Goal: Transaction & Acquisition: Purchase product/service

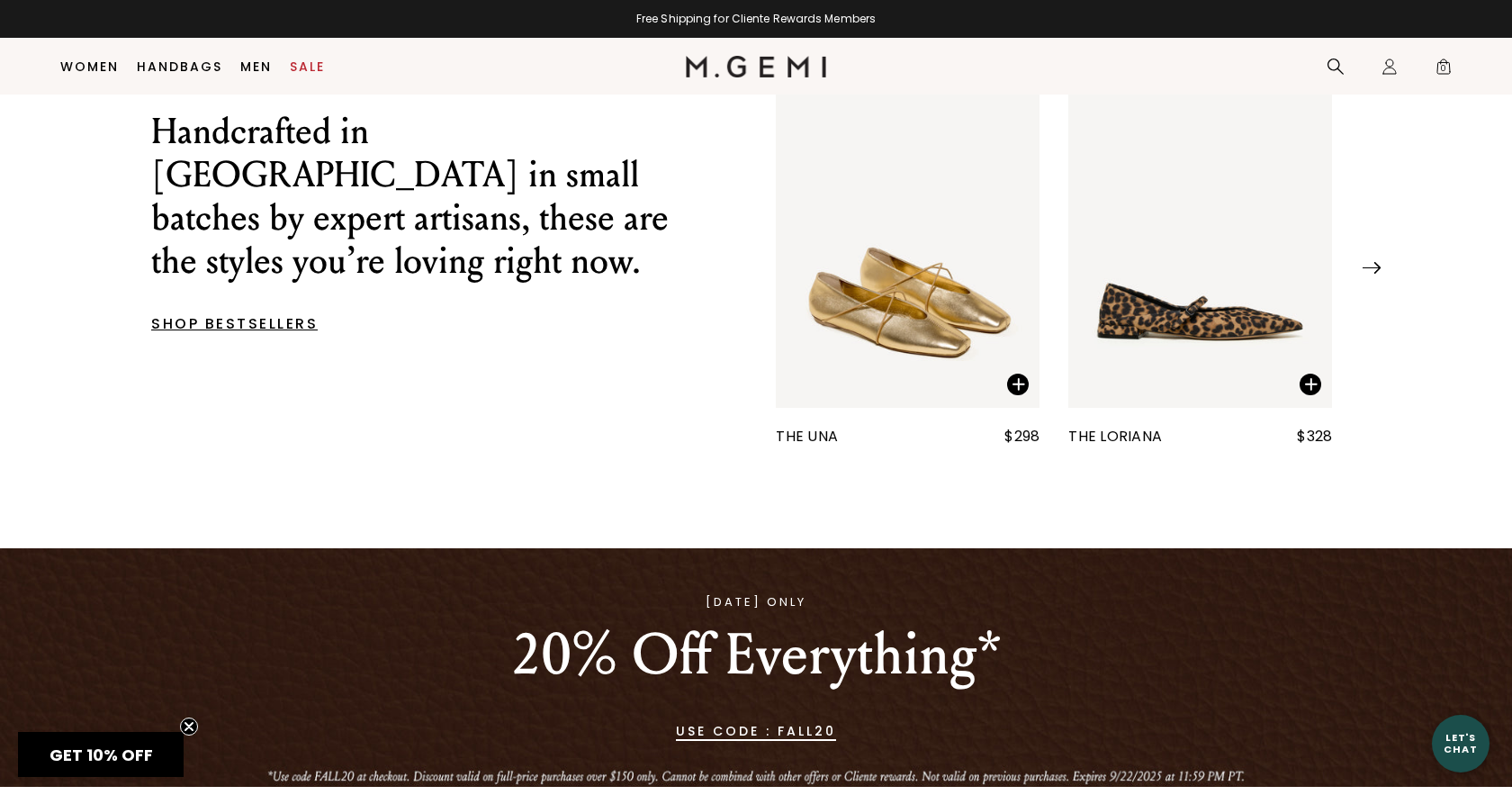
scroll to position [834, 0]
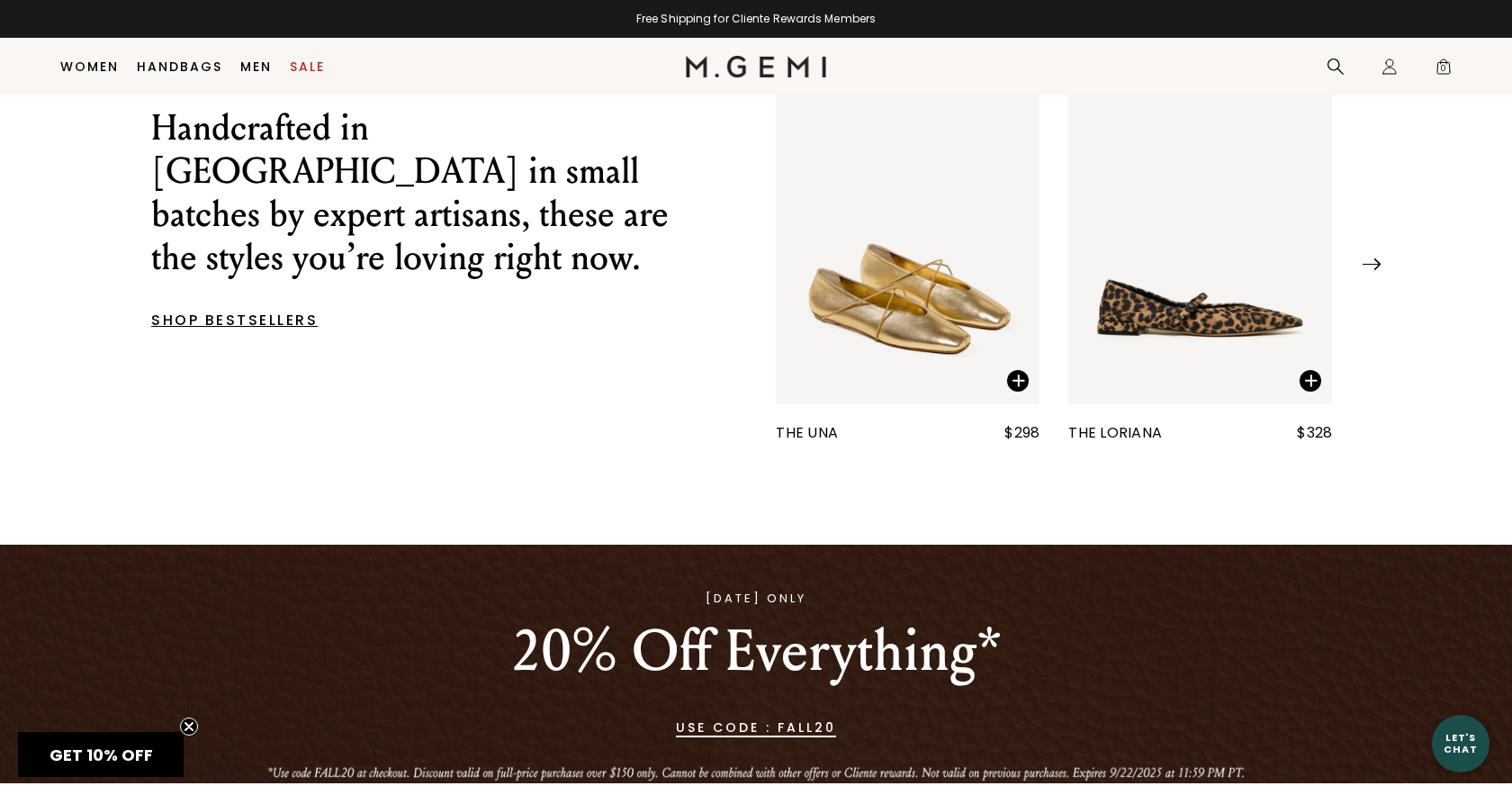
click at [1372, 270] on img at bounding box center [1372, 264] width 18 height 12
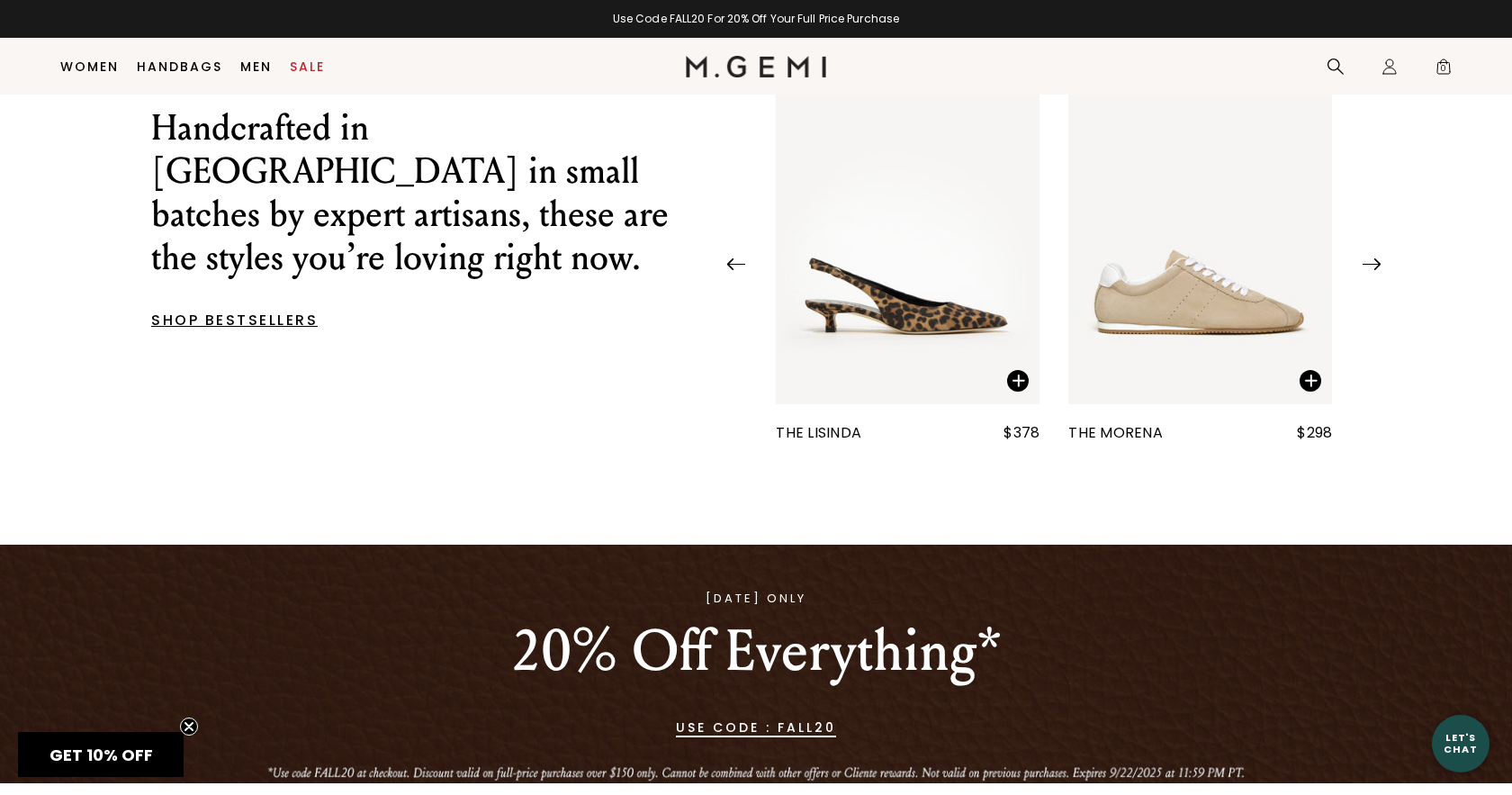
click at [1372, 270] on img at bounding box center [1372, 264] width 18 height 12
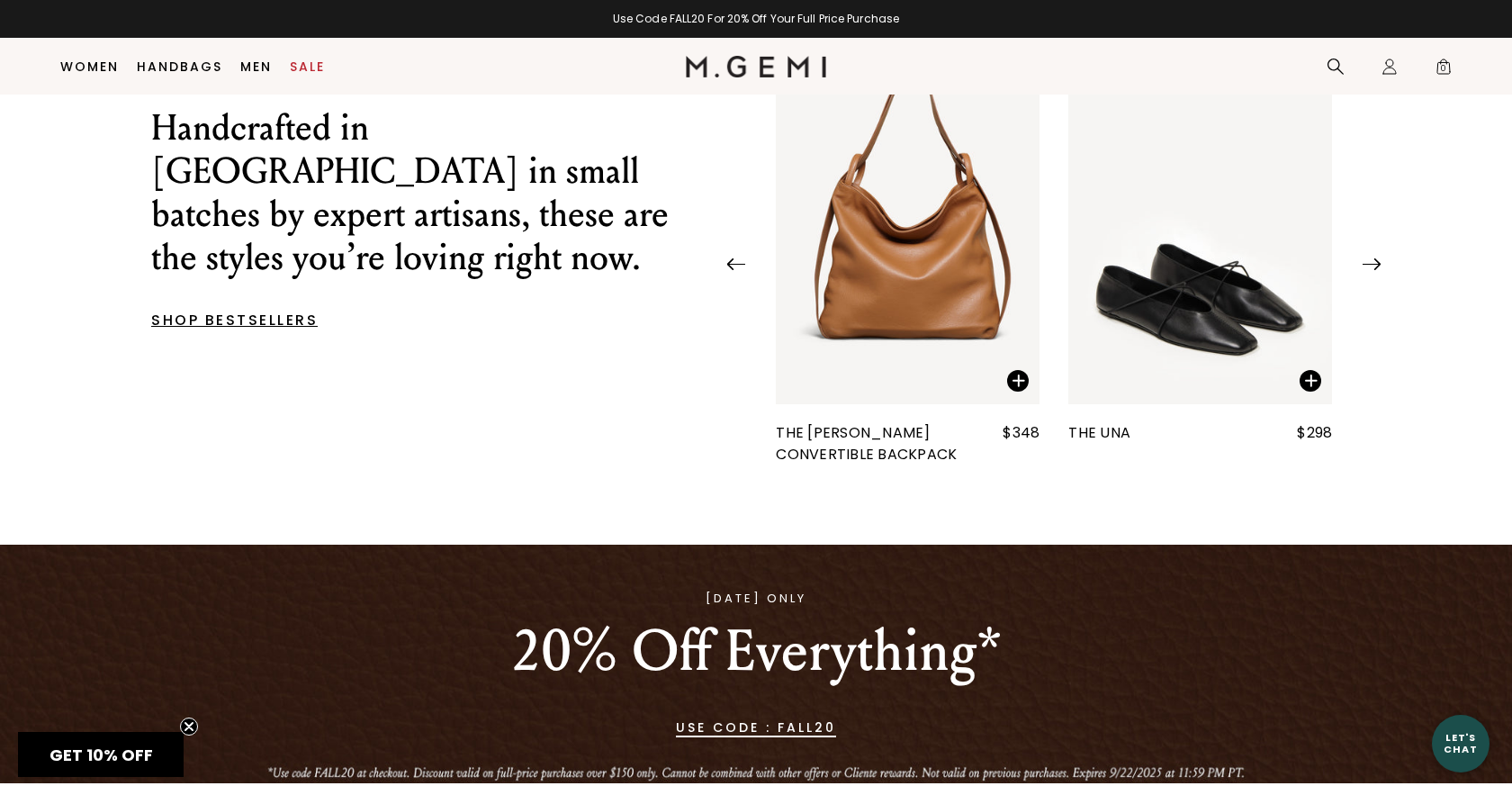
click at [1372, 270] on img at bounding box center [1372, 264] width 18 height 12
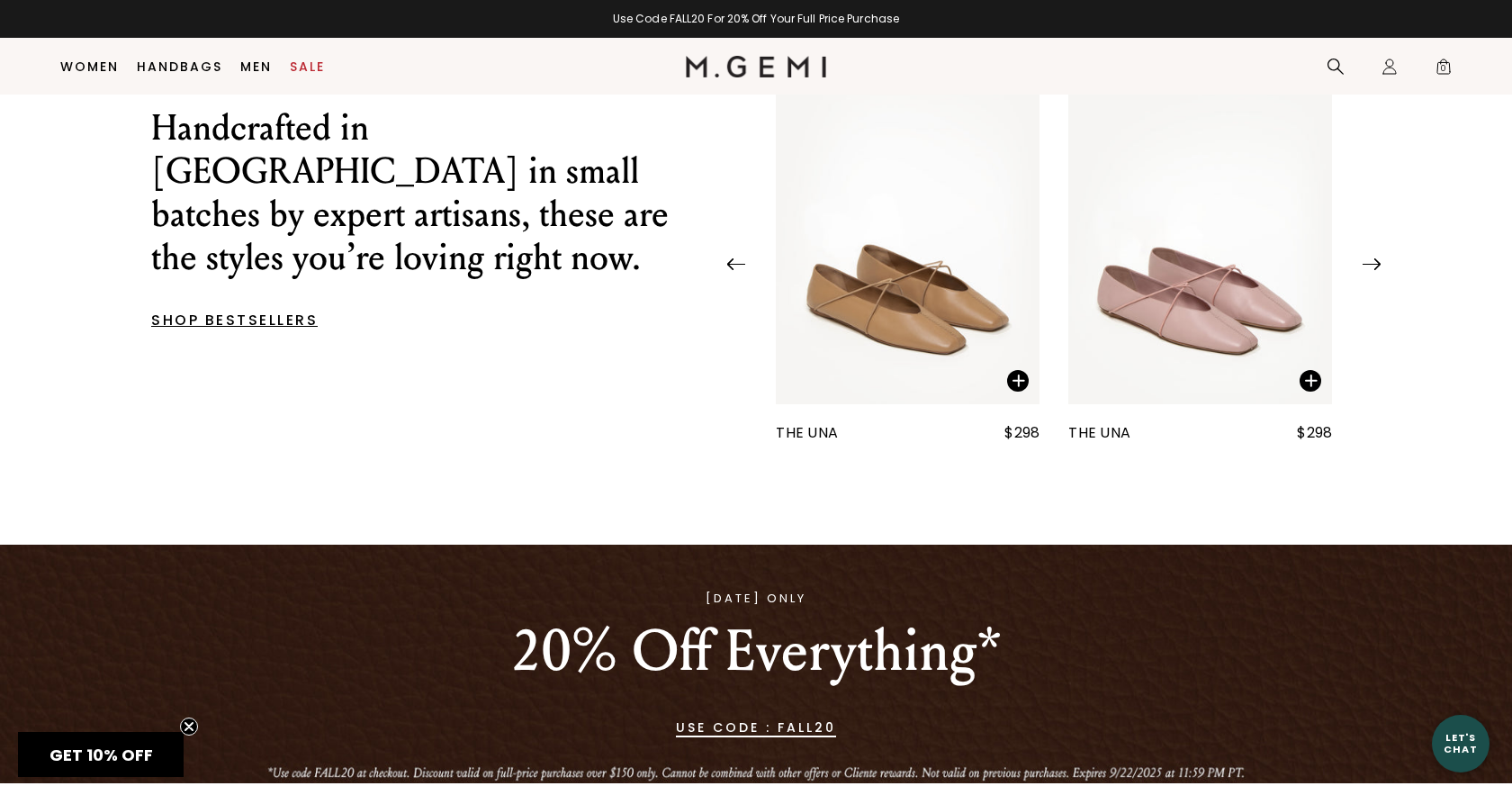
click at [1372, 270] on img at bounding box center [1372, 264] width 18 height 12
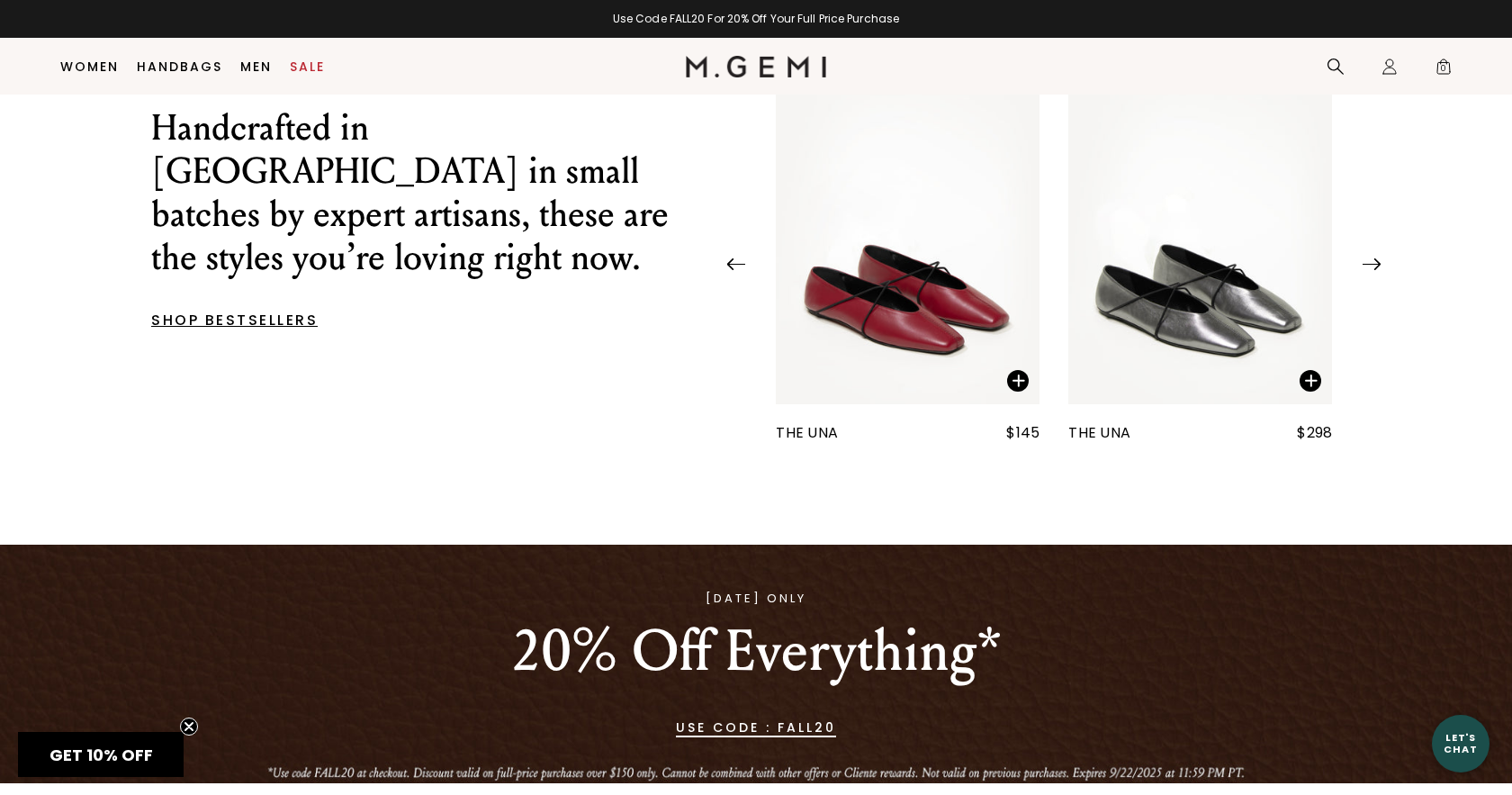
click at [1372, 270] on img at bounding box center [1372, 264] width 18 height 12
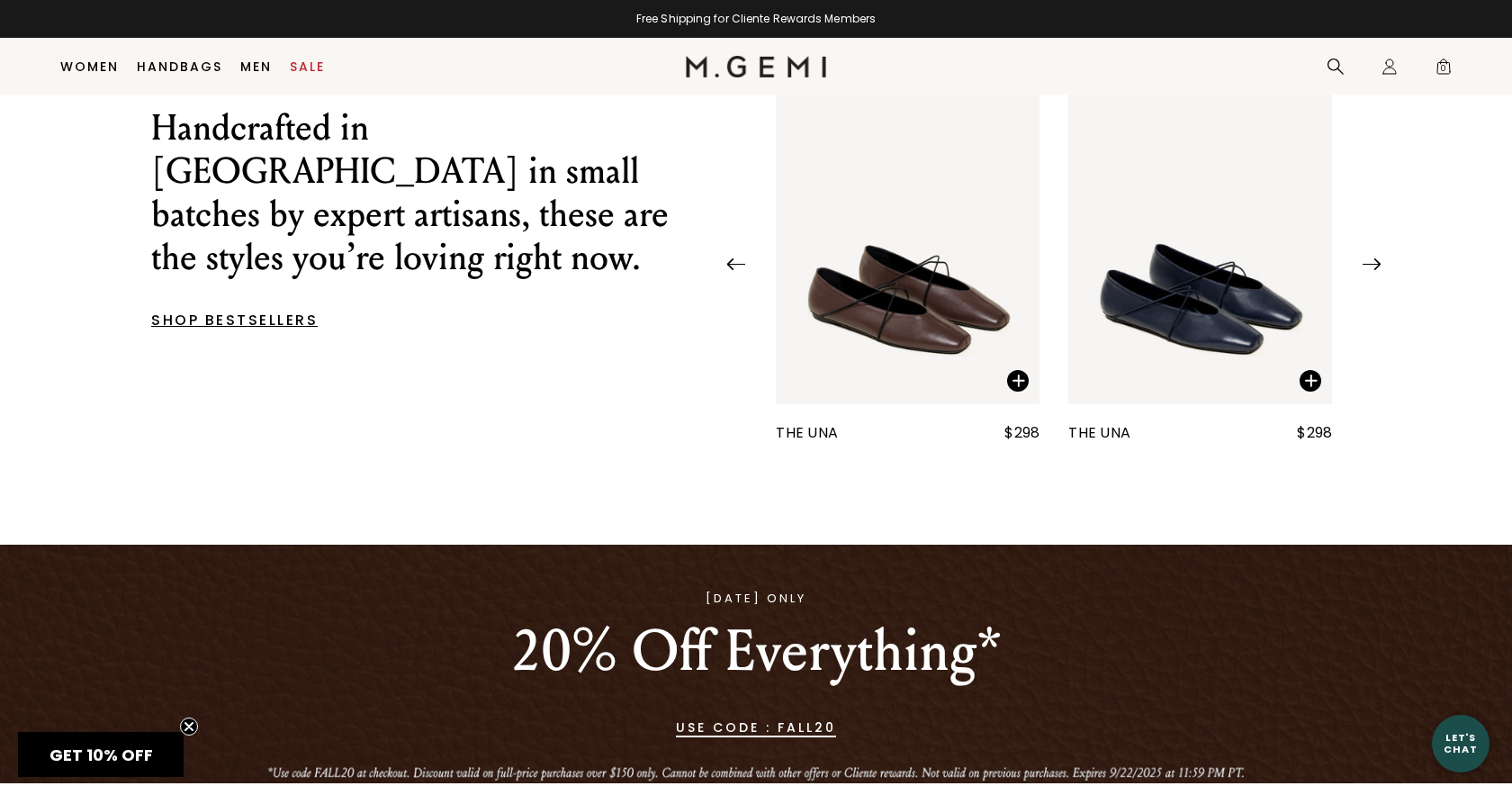
click at [1372, 270] on img at bounding box center [1372, 264] width 18 height 12
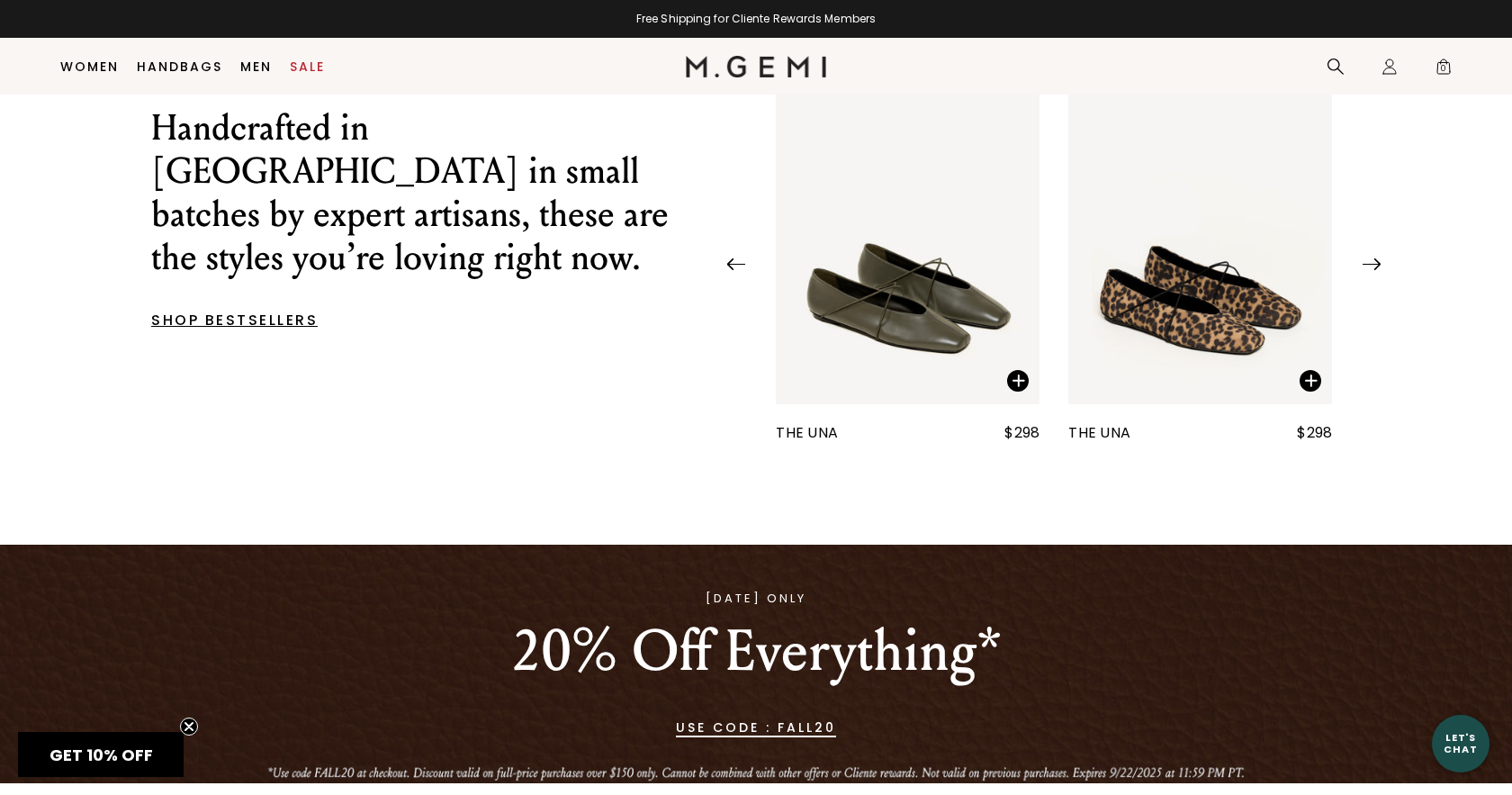
click at [1372, 270] on img at bounding box center [1372, 264] width 18 height 12
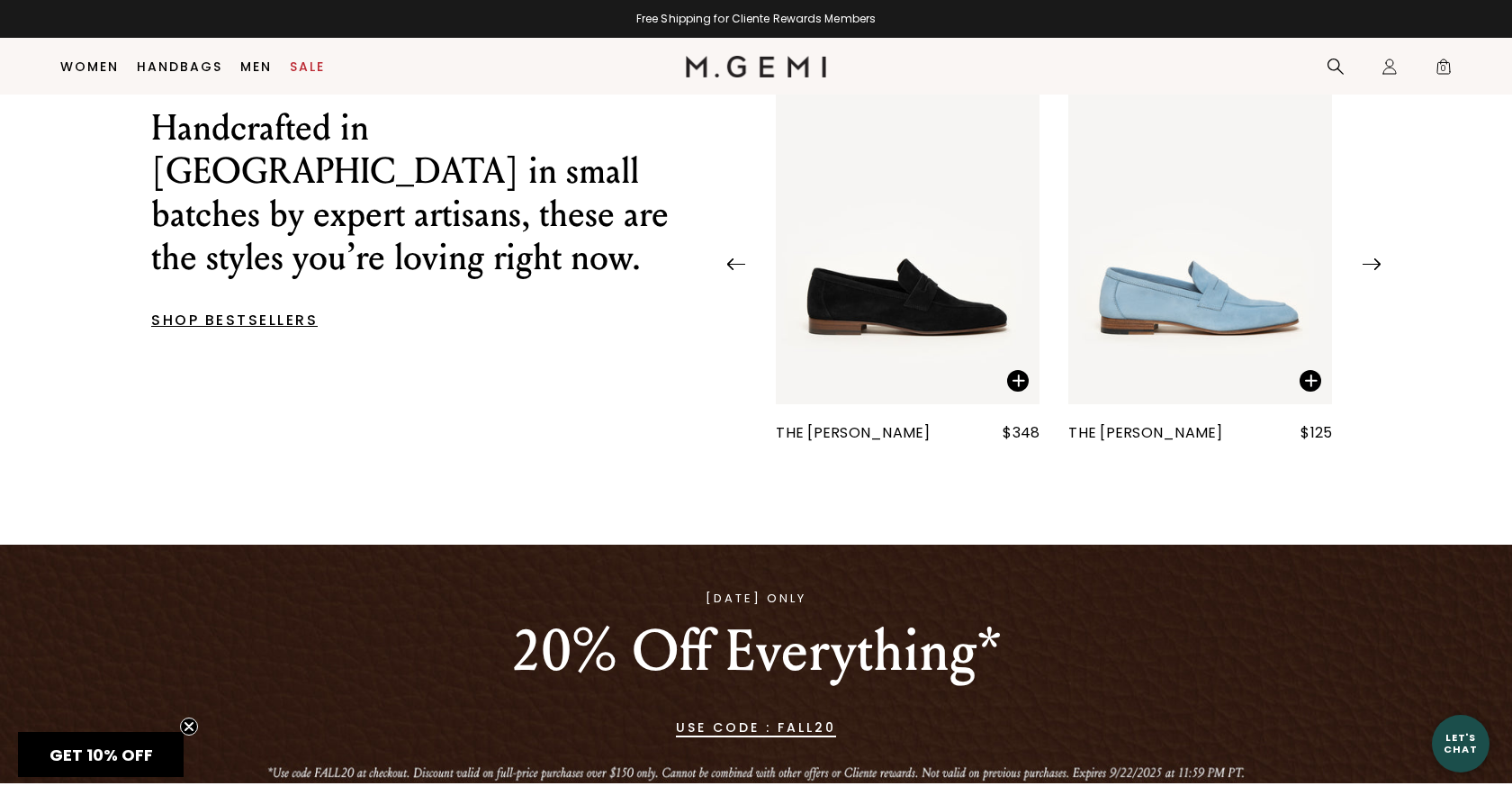
click at [1372, 270] on img at bounding box center [1372, 264] width 18 height 12
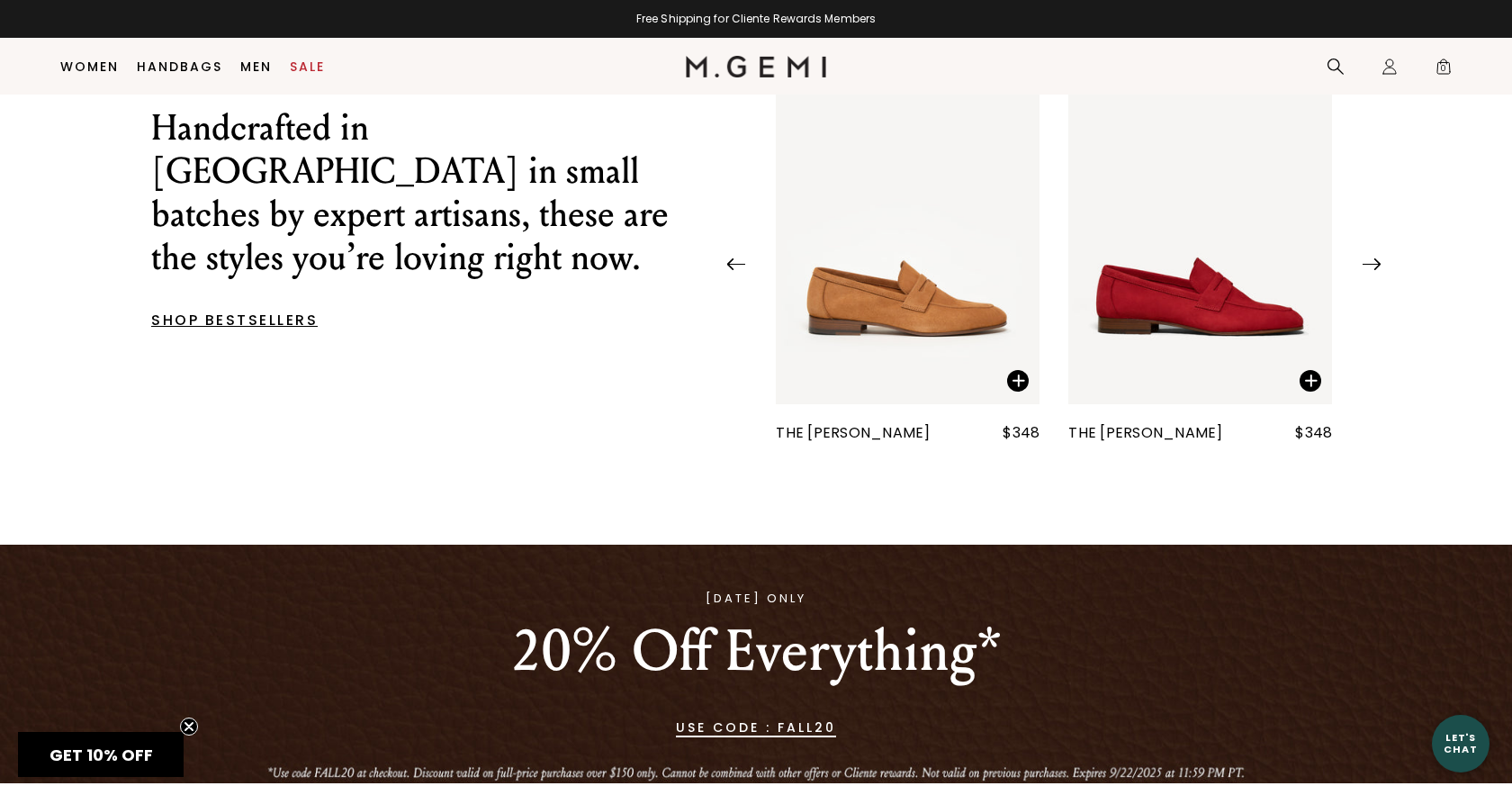
click at [1372, 270] on img at bounding box center [1372, 264] width 18 height 12
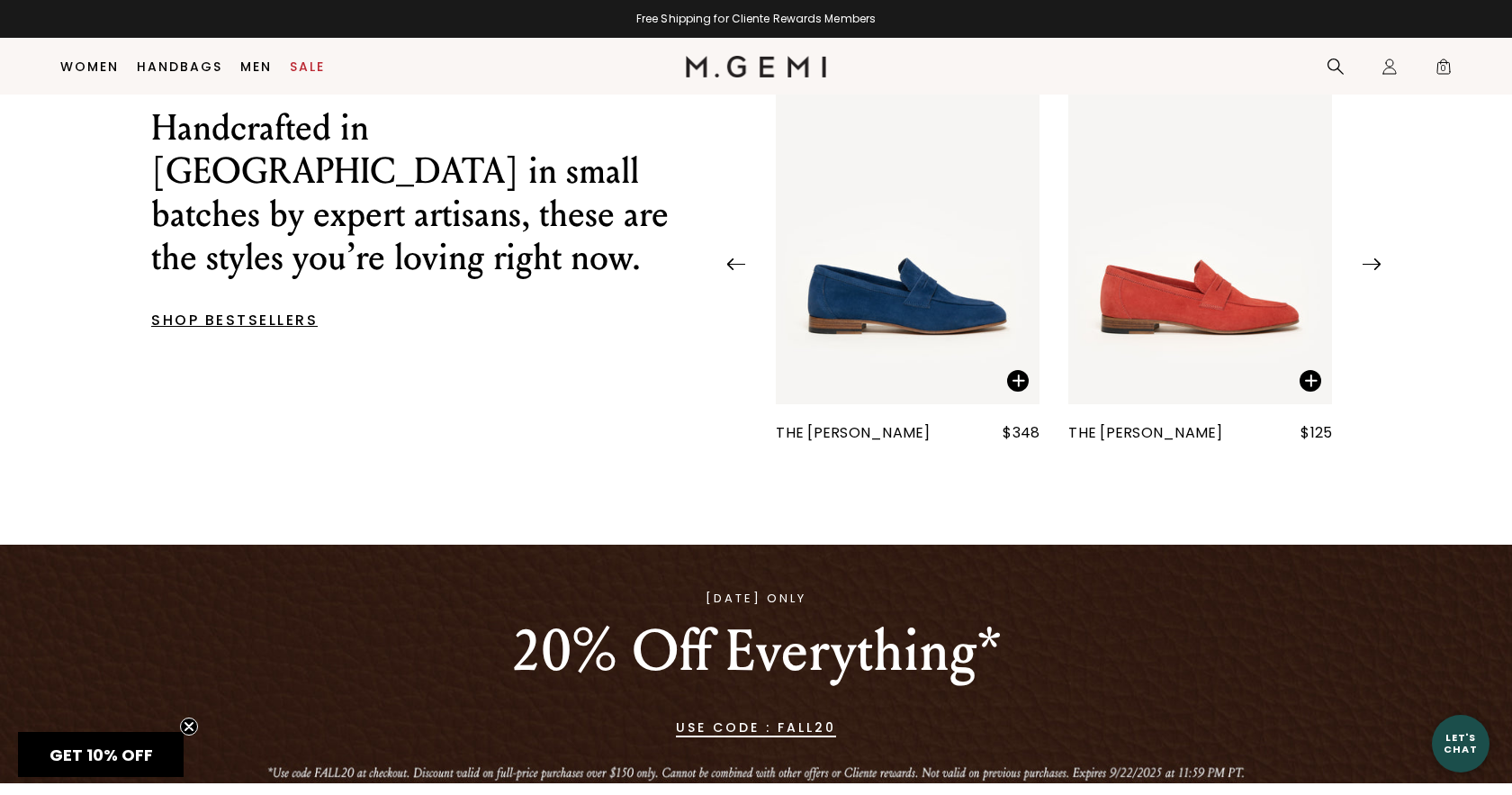
click at [1372, 270] on img at bounding box center [1372, 264] width 18 height 12
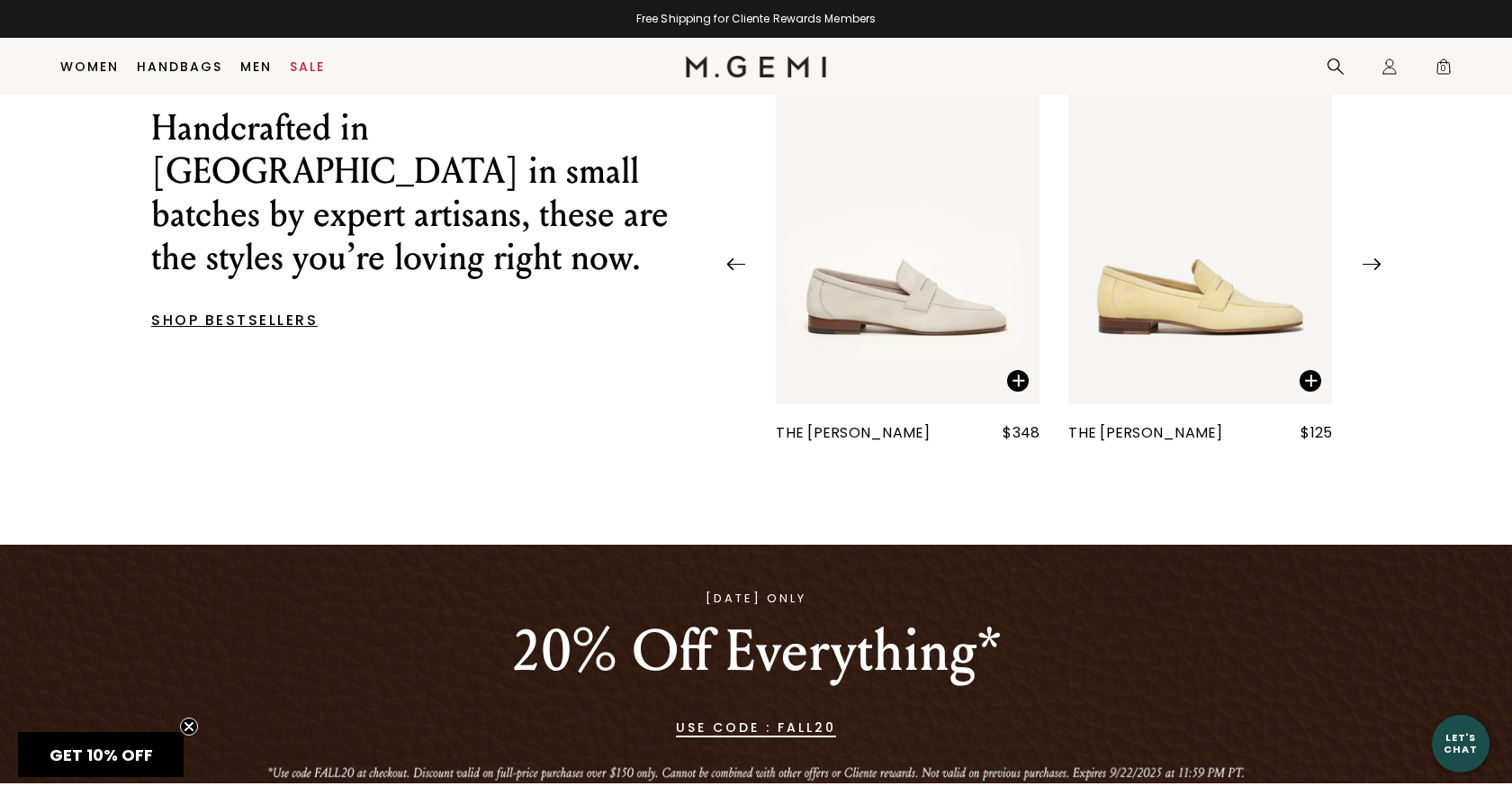
click at [1372, 270] on img at bounding box center [1372, 264] width 18 height 12
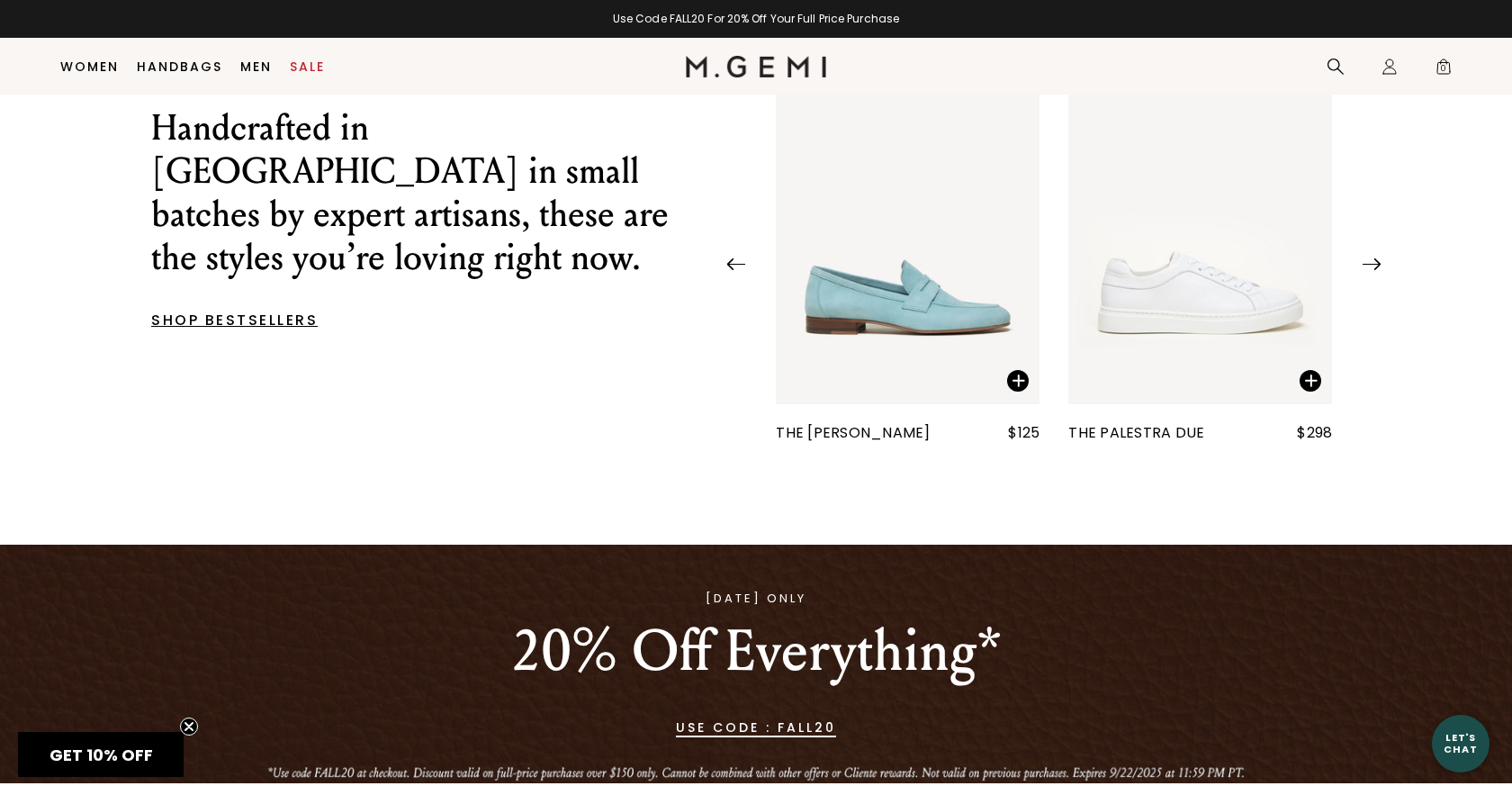
click at [1372, 270] on img at bounding box center [1372, 264] width 18 height 12
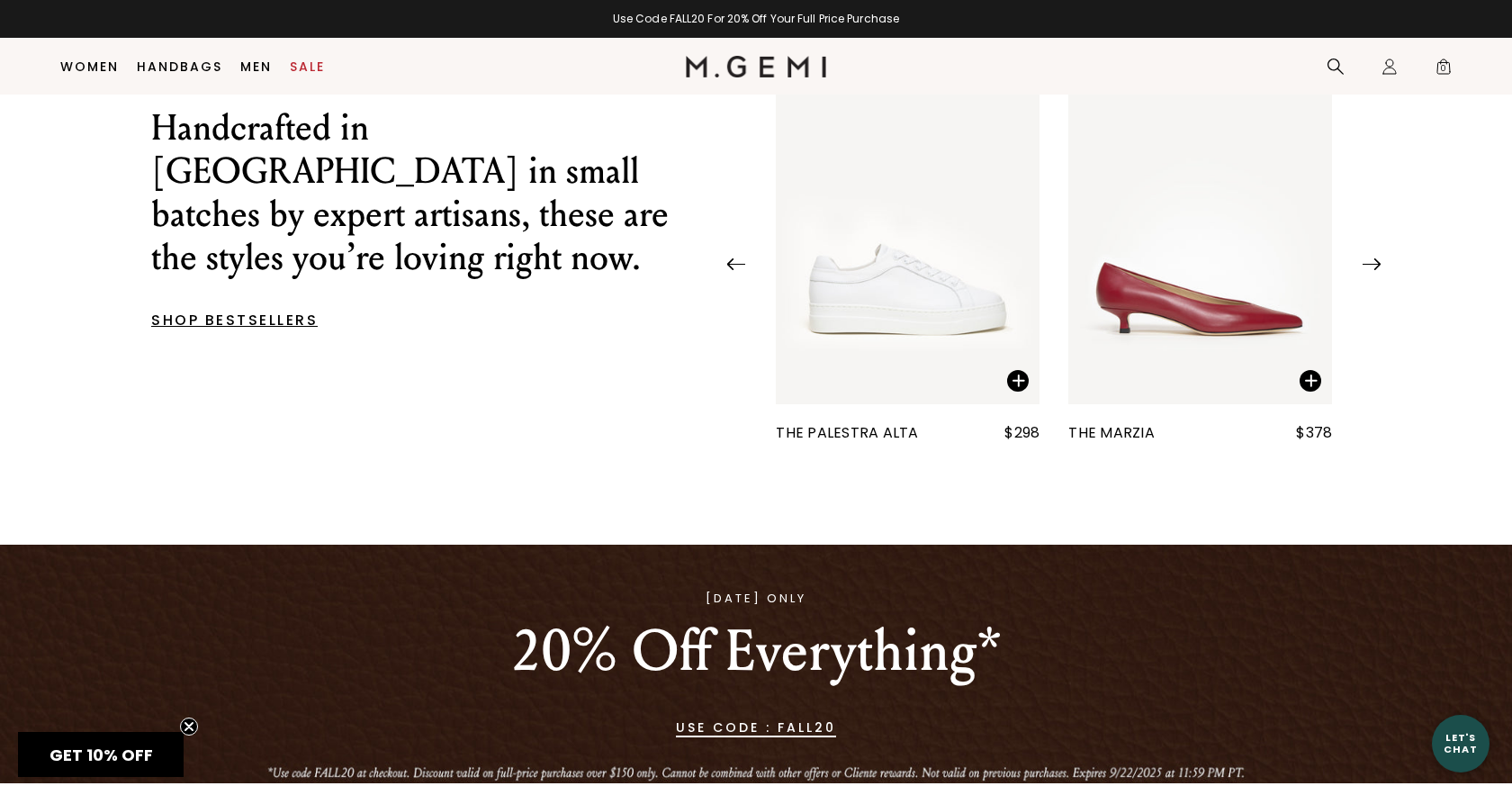
click at [1372, 270] on img at bounding box center [1372, 264] width 18 height 12
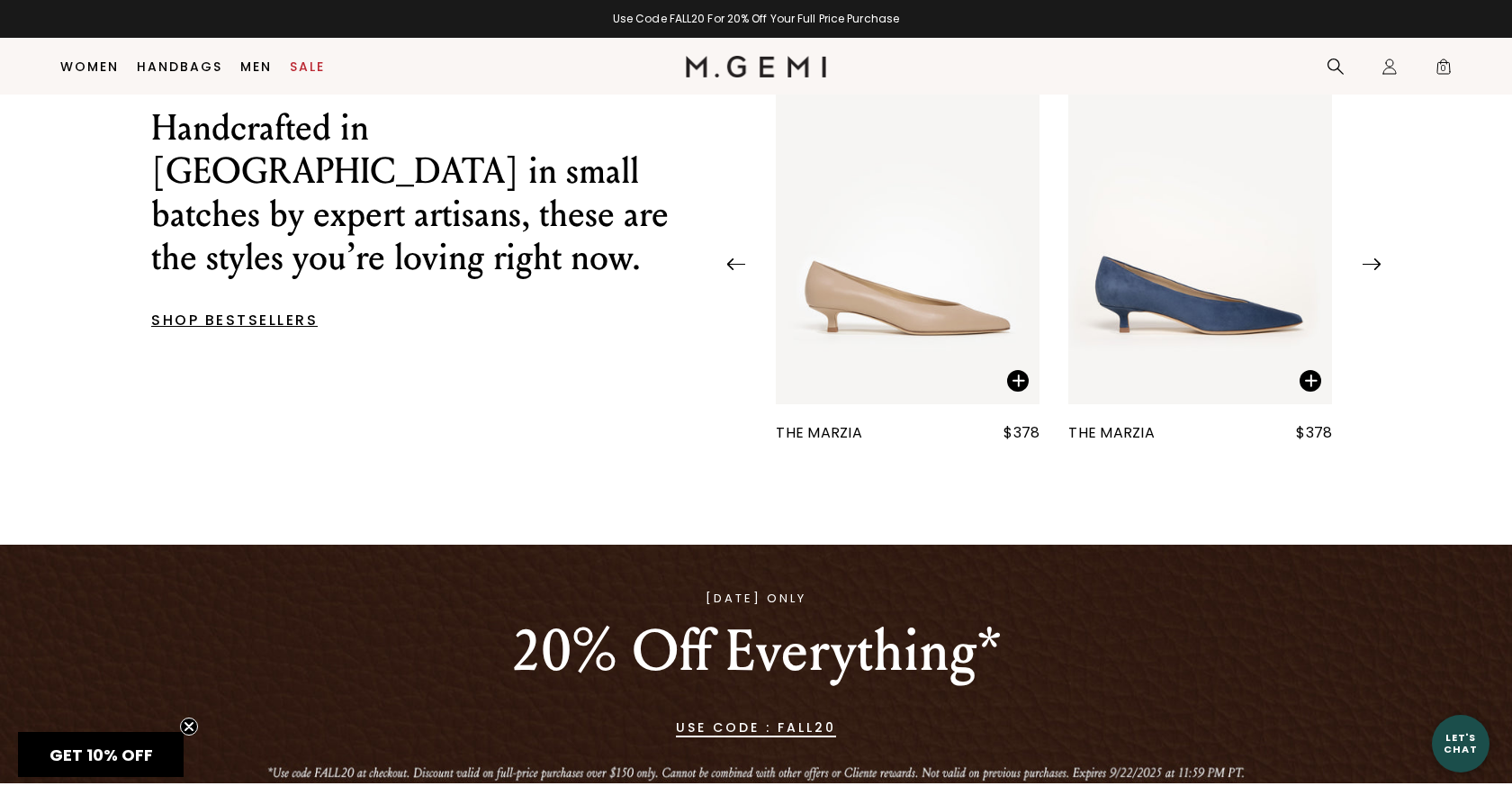
click at [1372, 270] on img at bounding box center [1372, 264] width 18 height 12
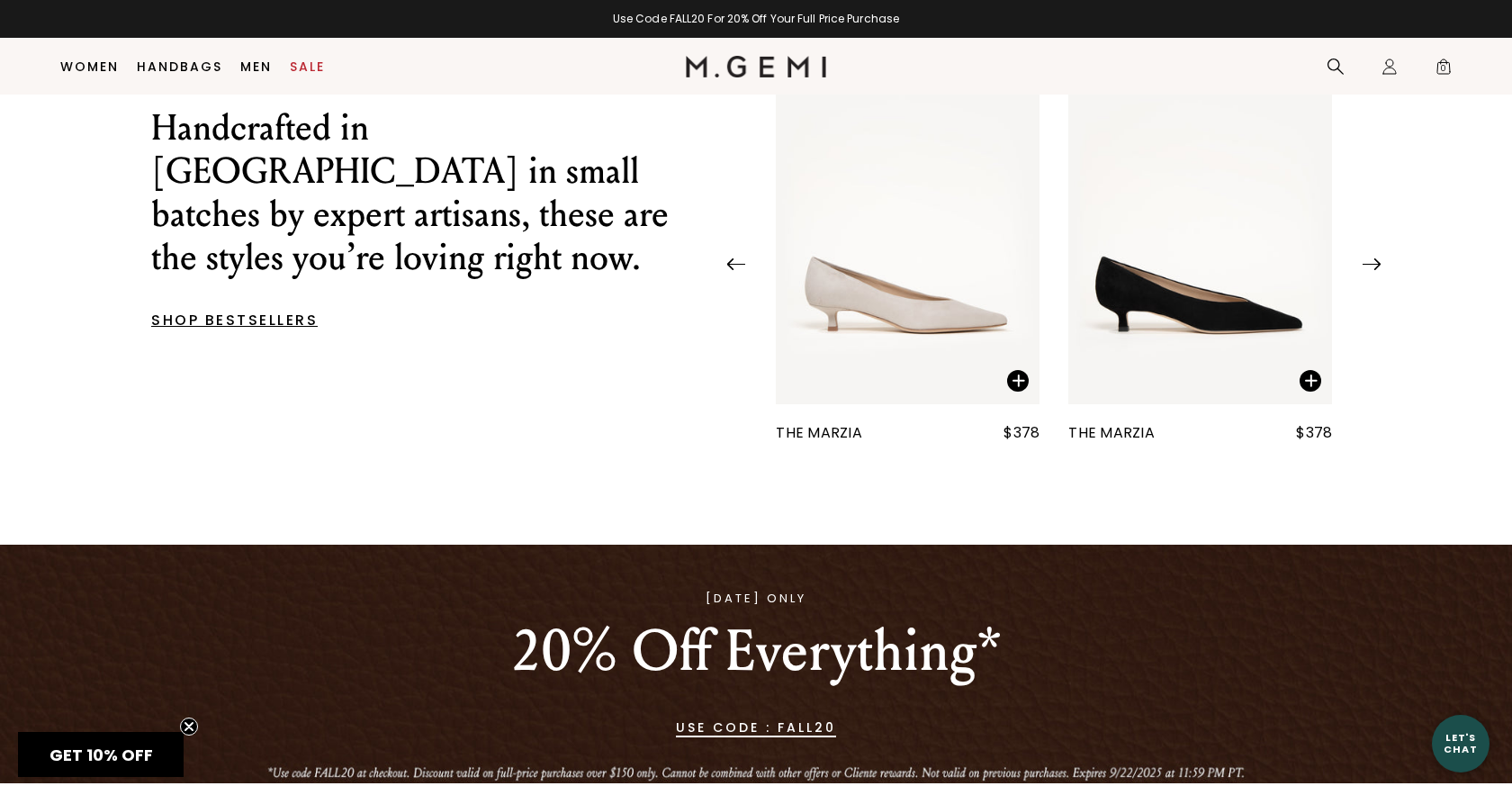
click at [1372, 270] on img at bounding box center [1372, 264] width 18 height 12
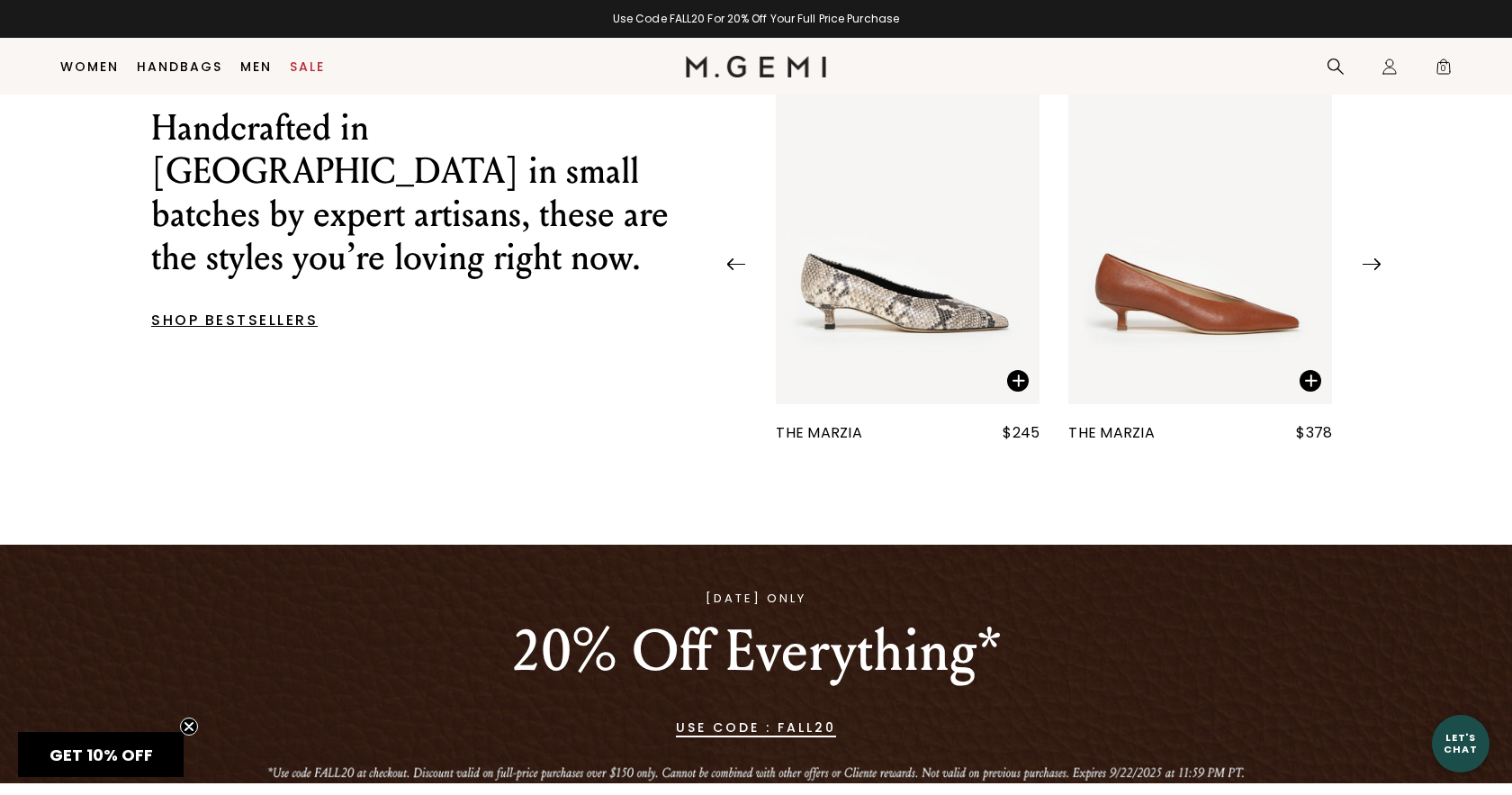
click at [1372, 270] on img at bounding box center [1372, 264] width 18 height 12
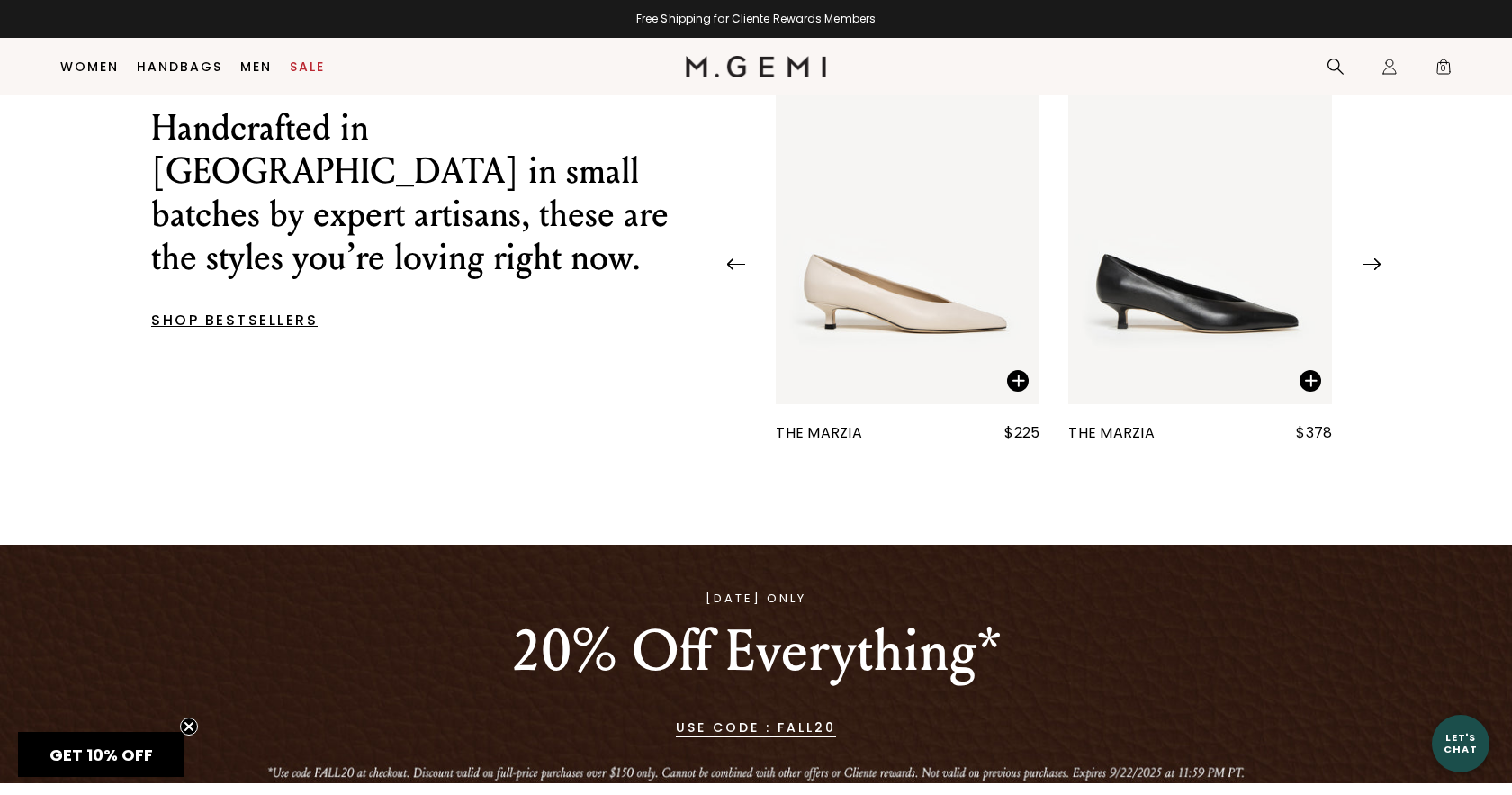
click at [1372, 270] on img at bounding box center [1372, 264] width 18 height 12
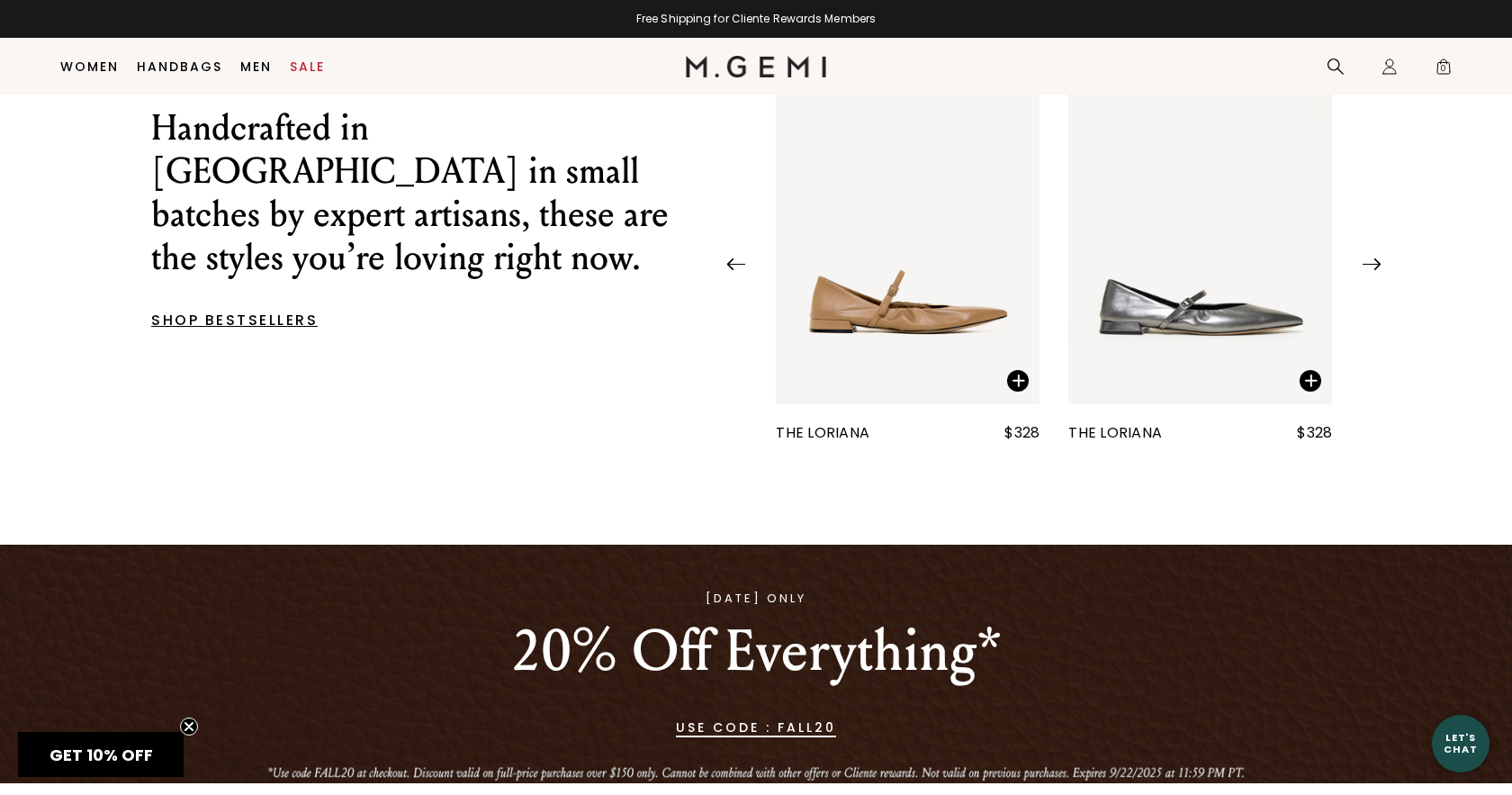
click at [1372, 270] on img at bounding box center [1372, 264] width 18 height 12
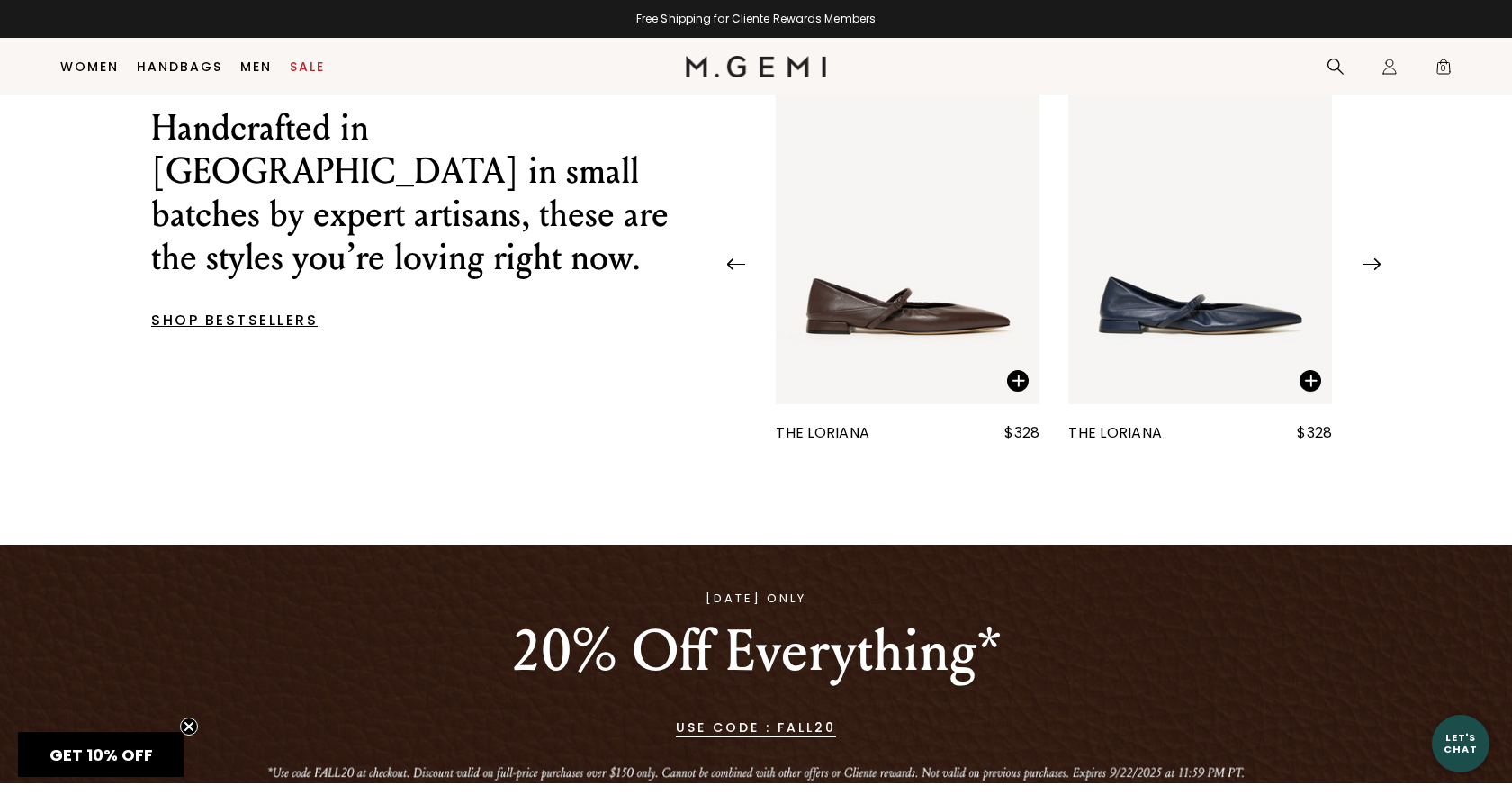
click at [1371, 270] on img at bounding box center [1372, 264] width 18 height 12
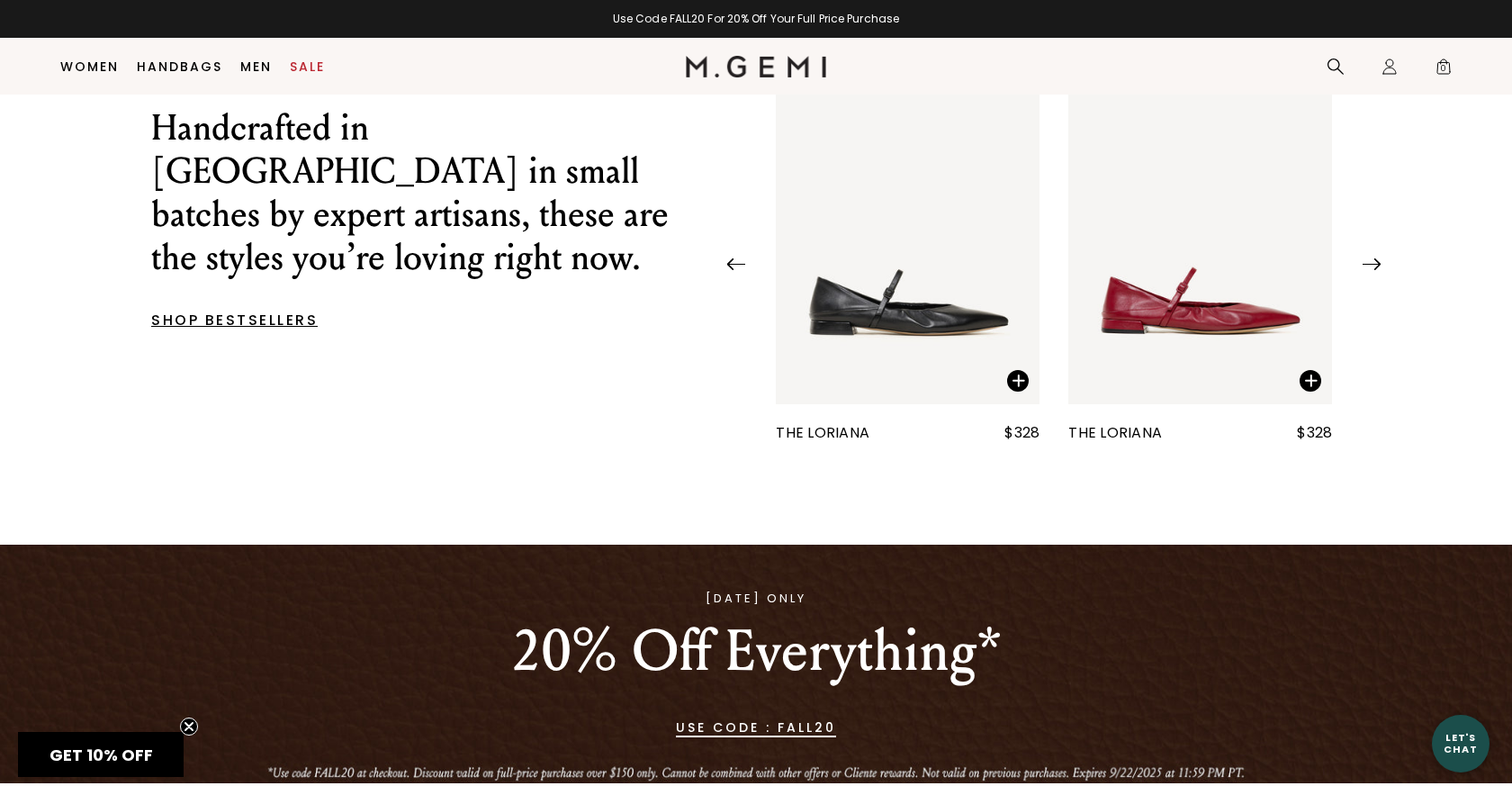
click at [1372, 270] on img at bounding box center [1372, 264] width 18 height 12
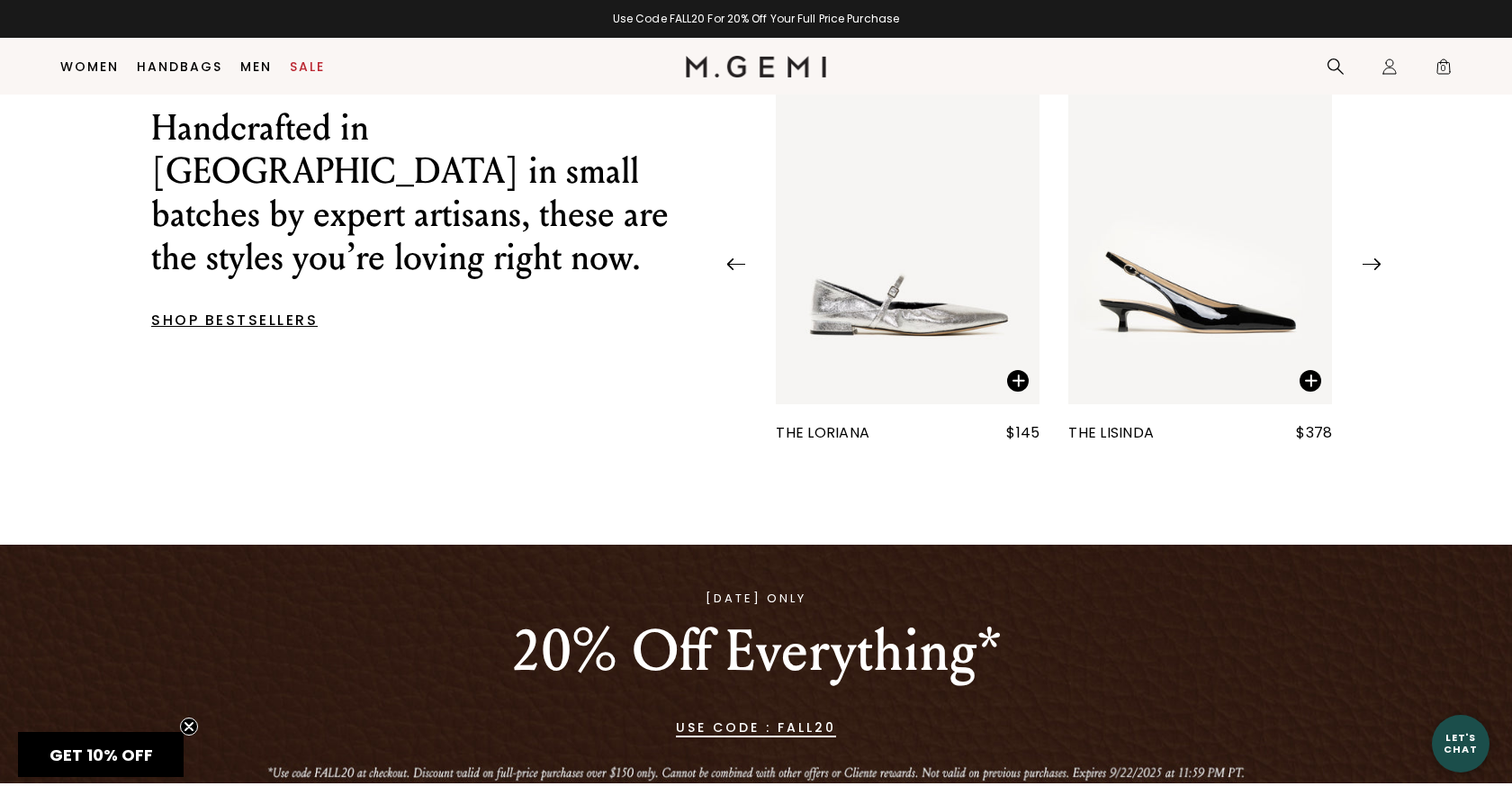
click at [731, 270] on img at bounding box center [736, 264] width 18 height 12
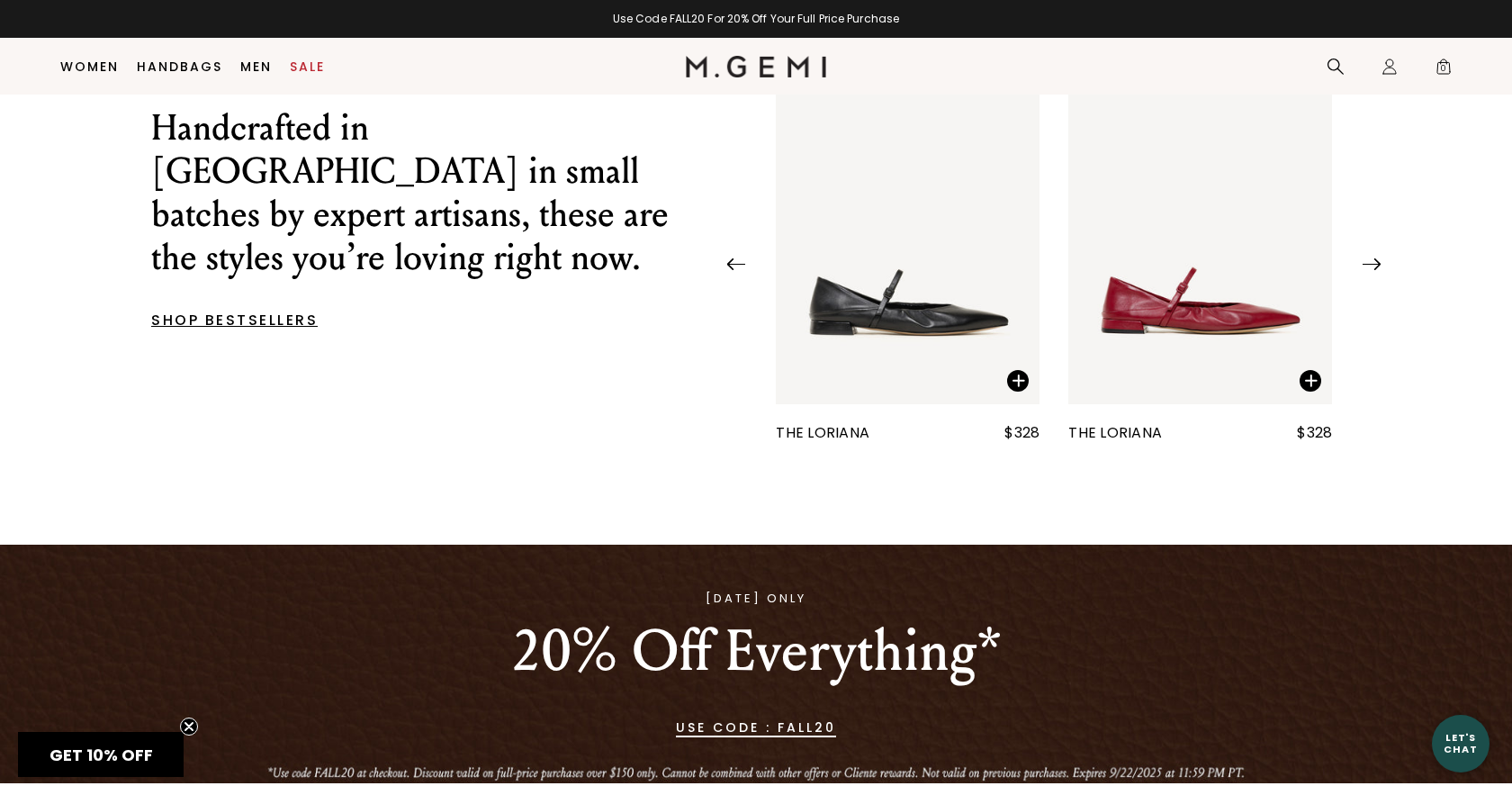
click at [731, 270] on img at bounding box center [736, 264] width 18 height 12
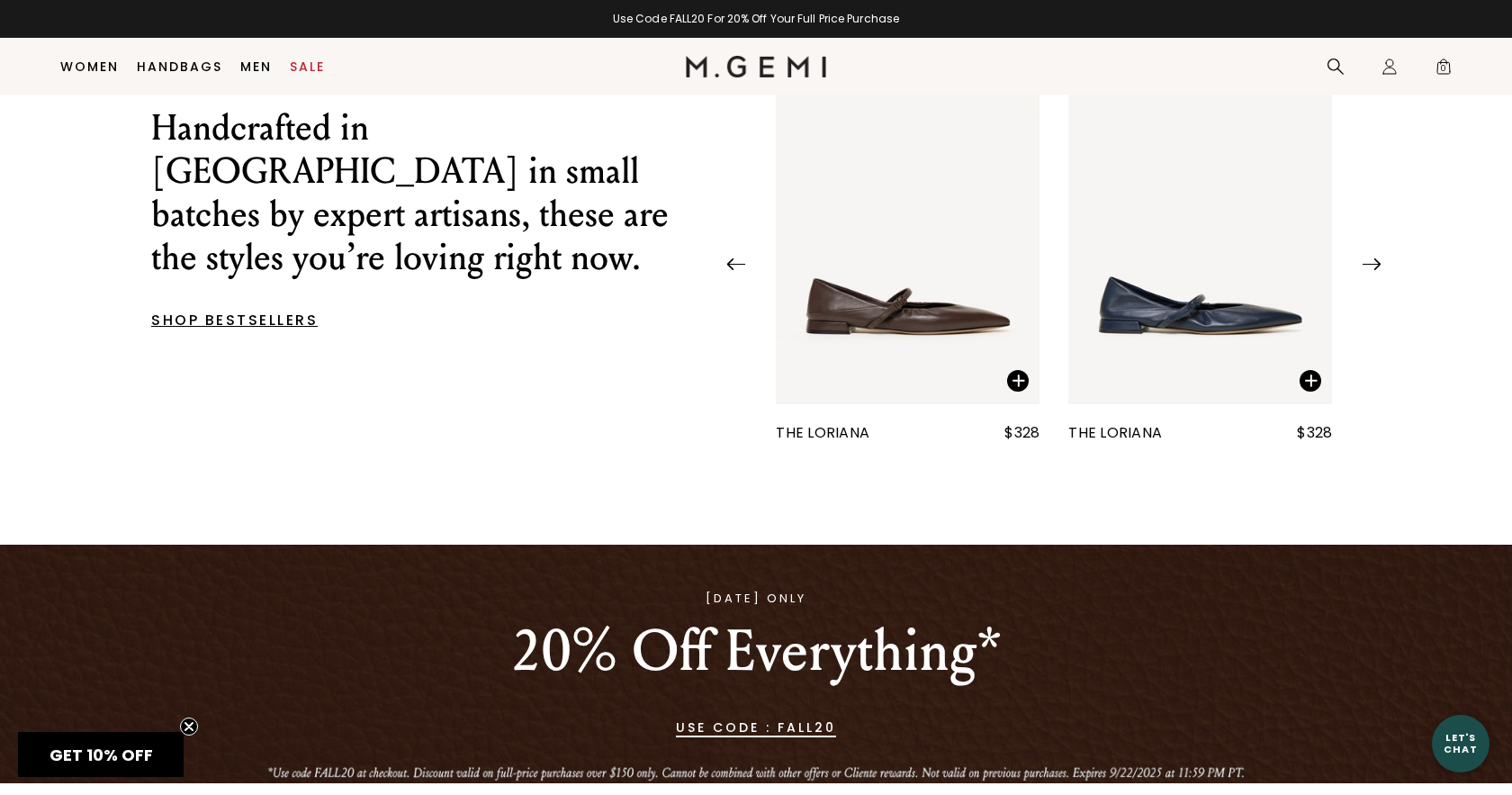
click at [731, 270] on img at bounding box center [736, 264] width 18 height 12
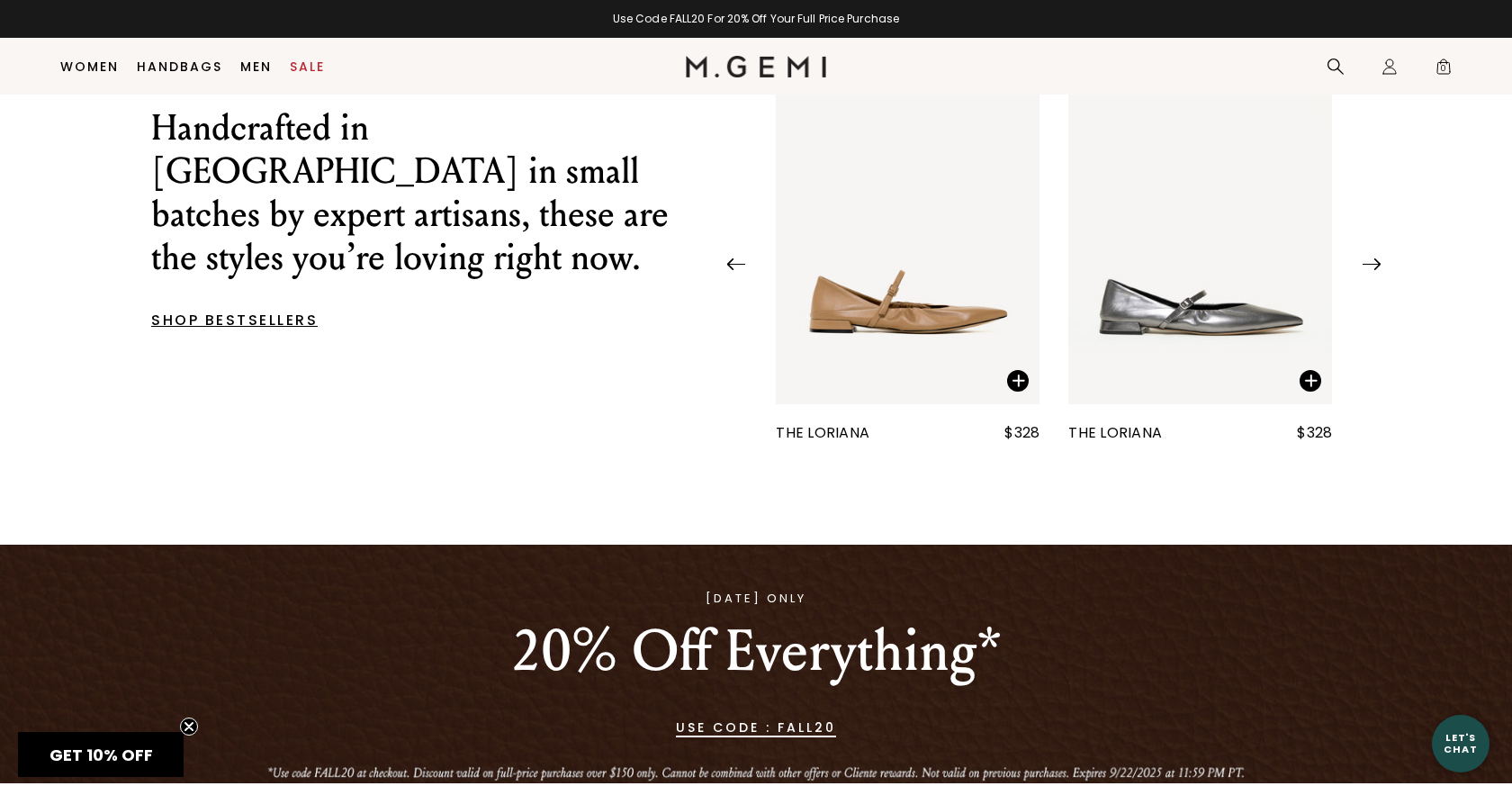
click at [907, 341] on img "18 / 25" at bounding box center [908, 228] width 264 height 352
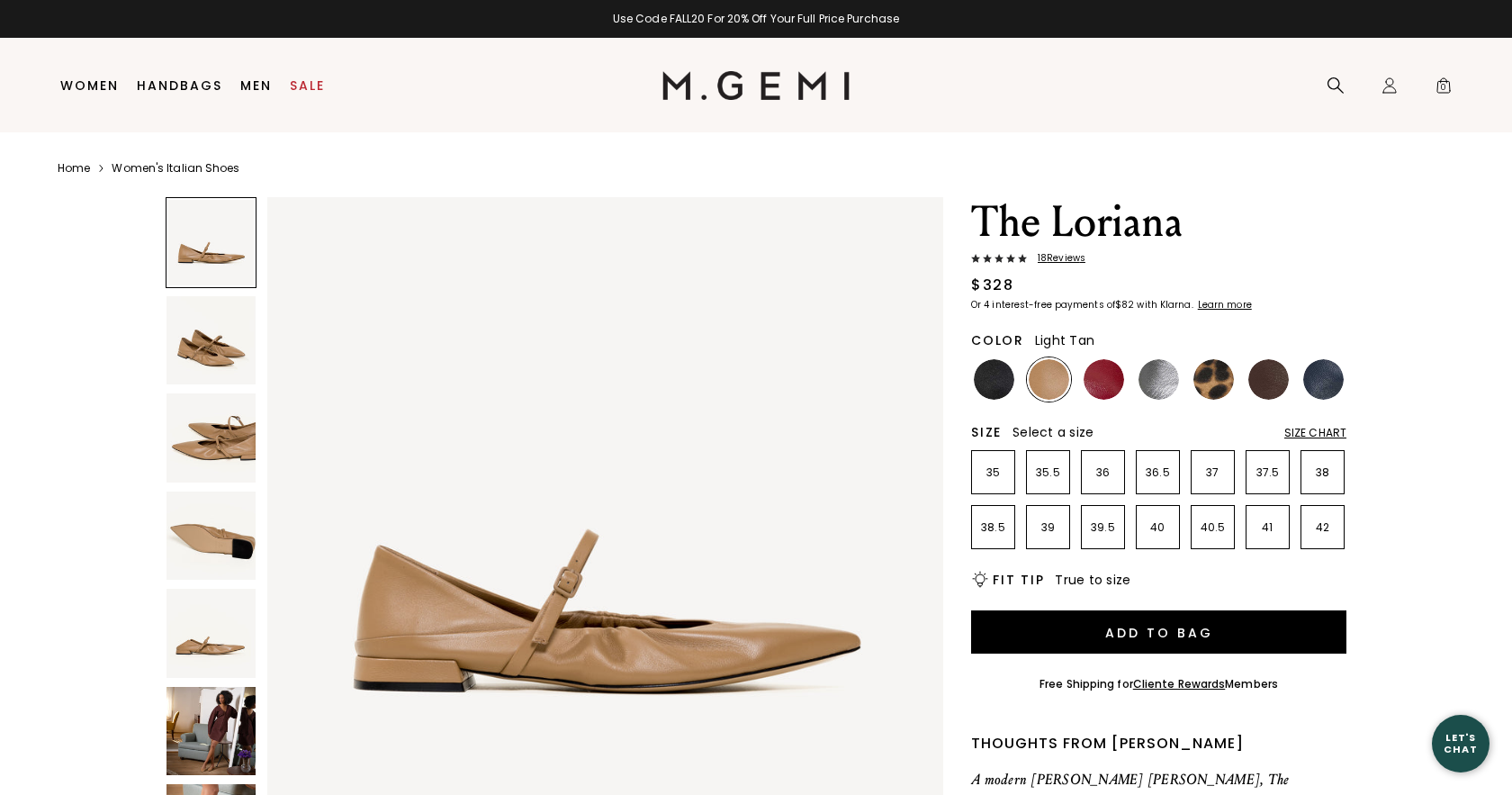
click at [237, 336] on img at bounding box center [211, 340] width 89 height 89
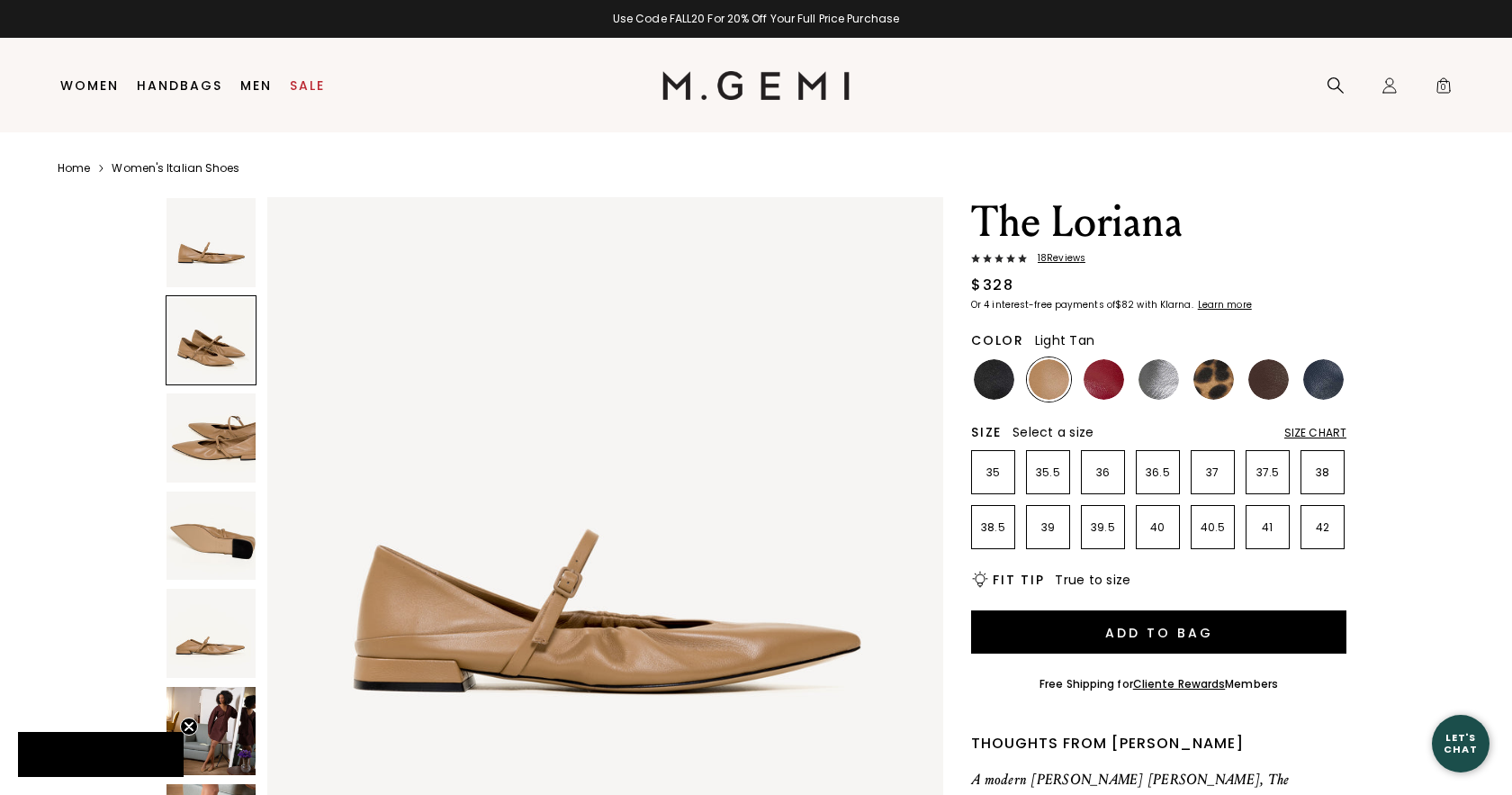
scroll to position [696, 0]
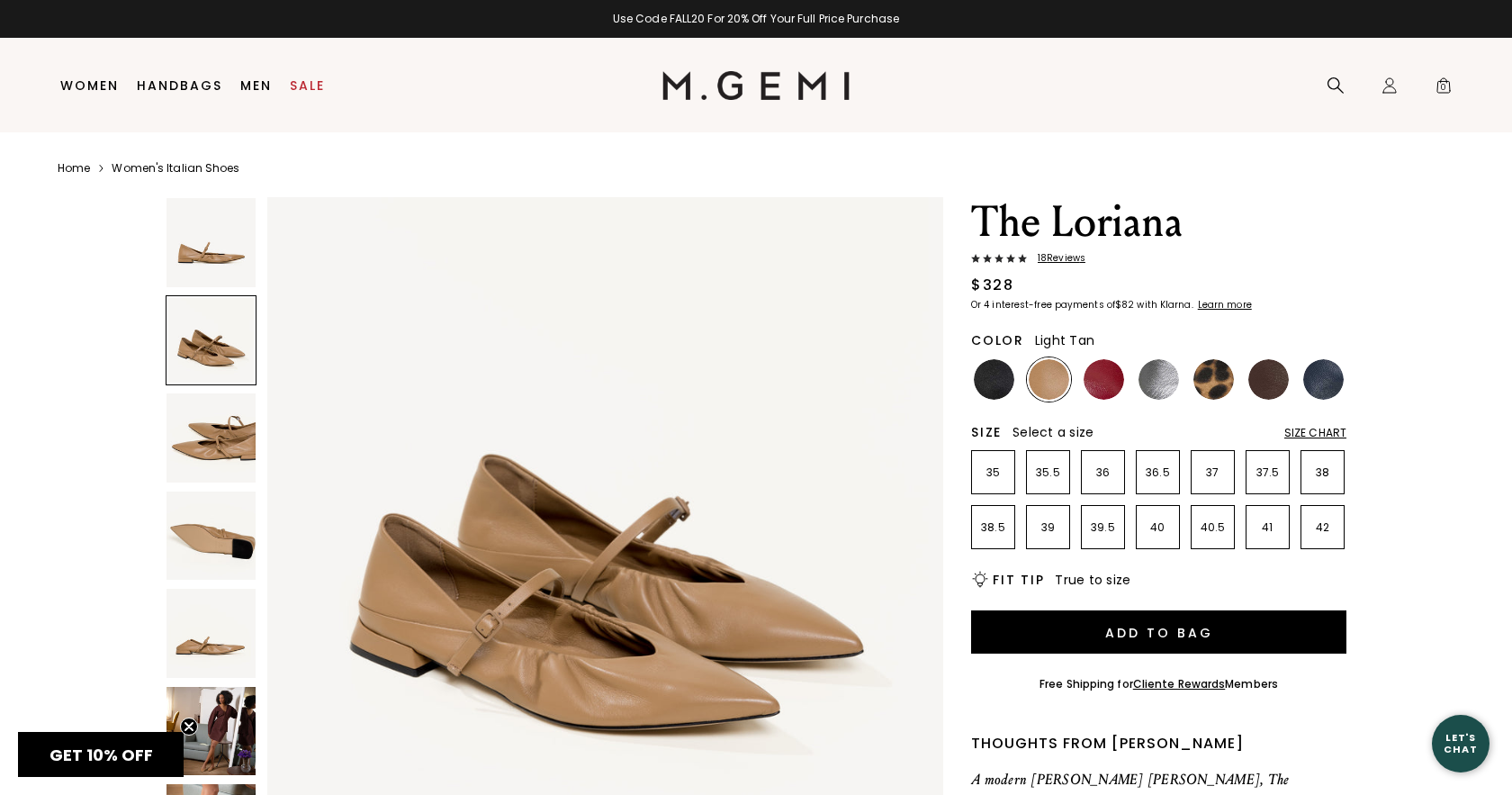
click at [211, 441] on img at bounding box center [211, 437] width 89 height 89
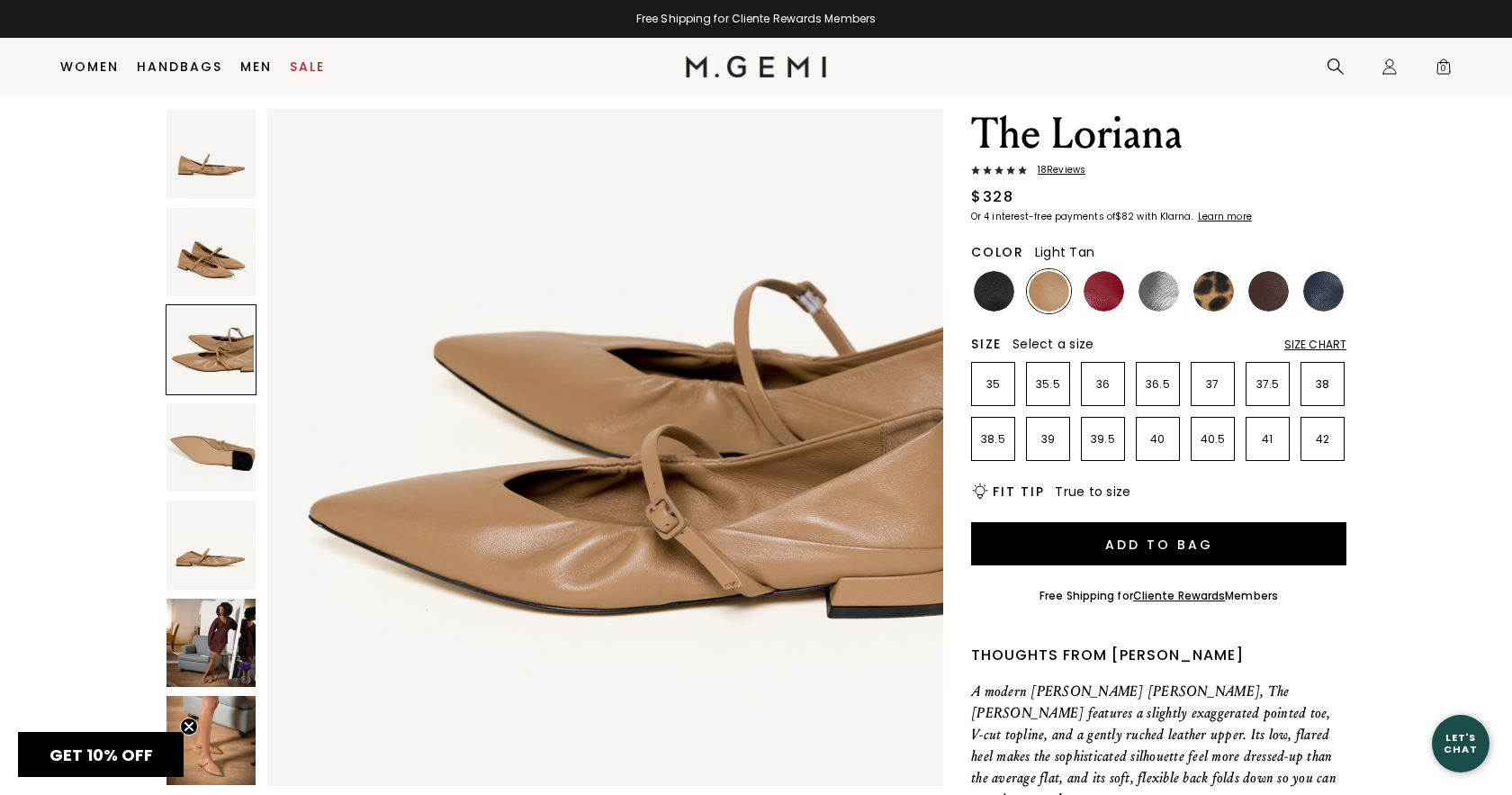
scroll to position [99, 0]
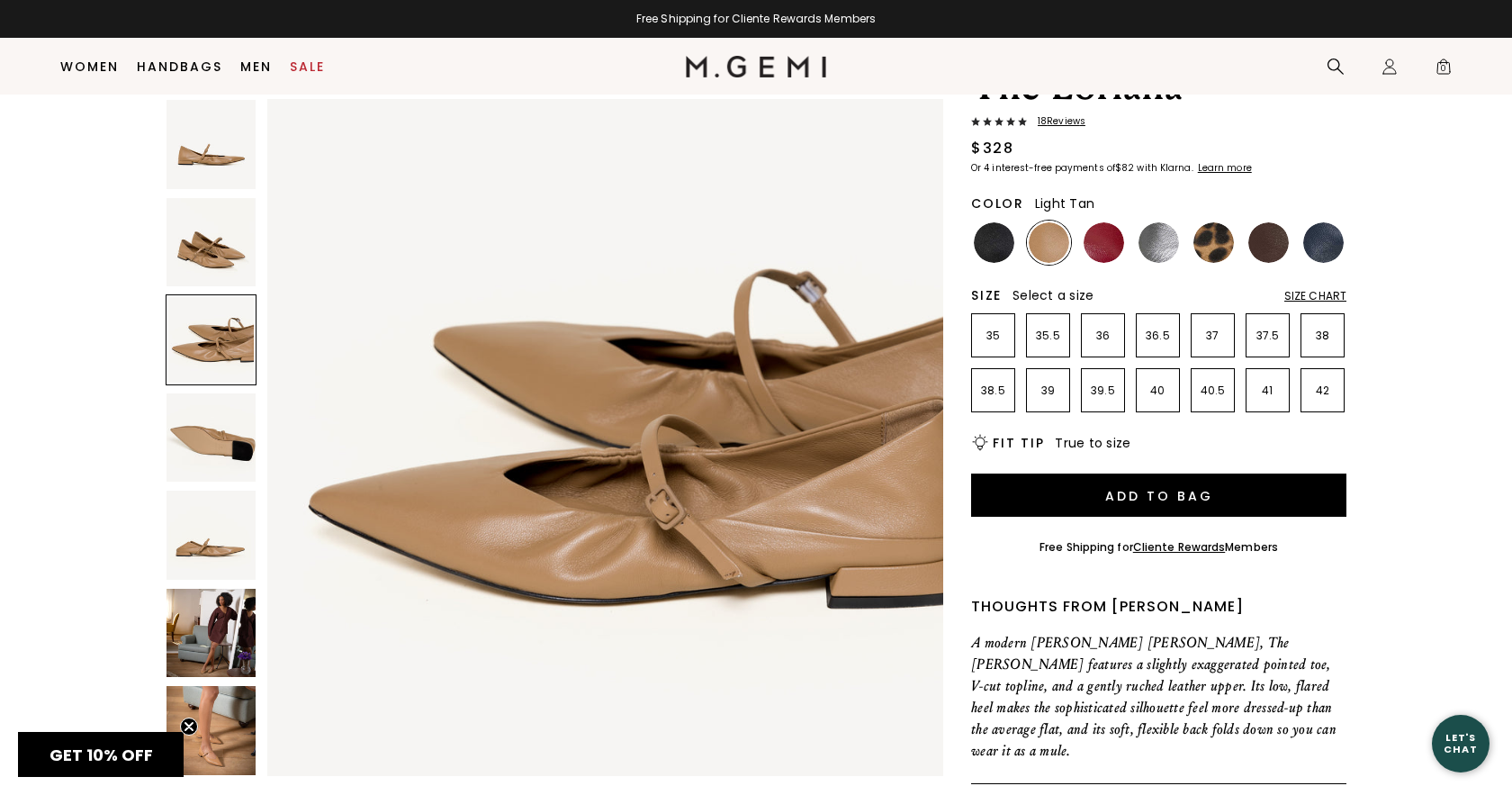
click at [214, 545] on img at bounding box center [211, 535] width 89 height 89
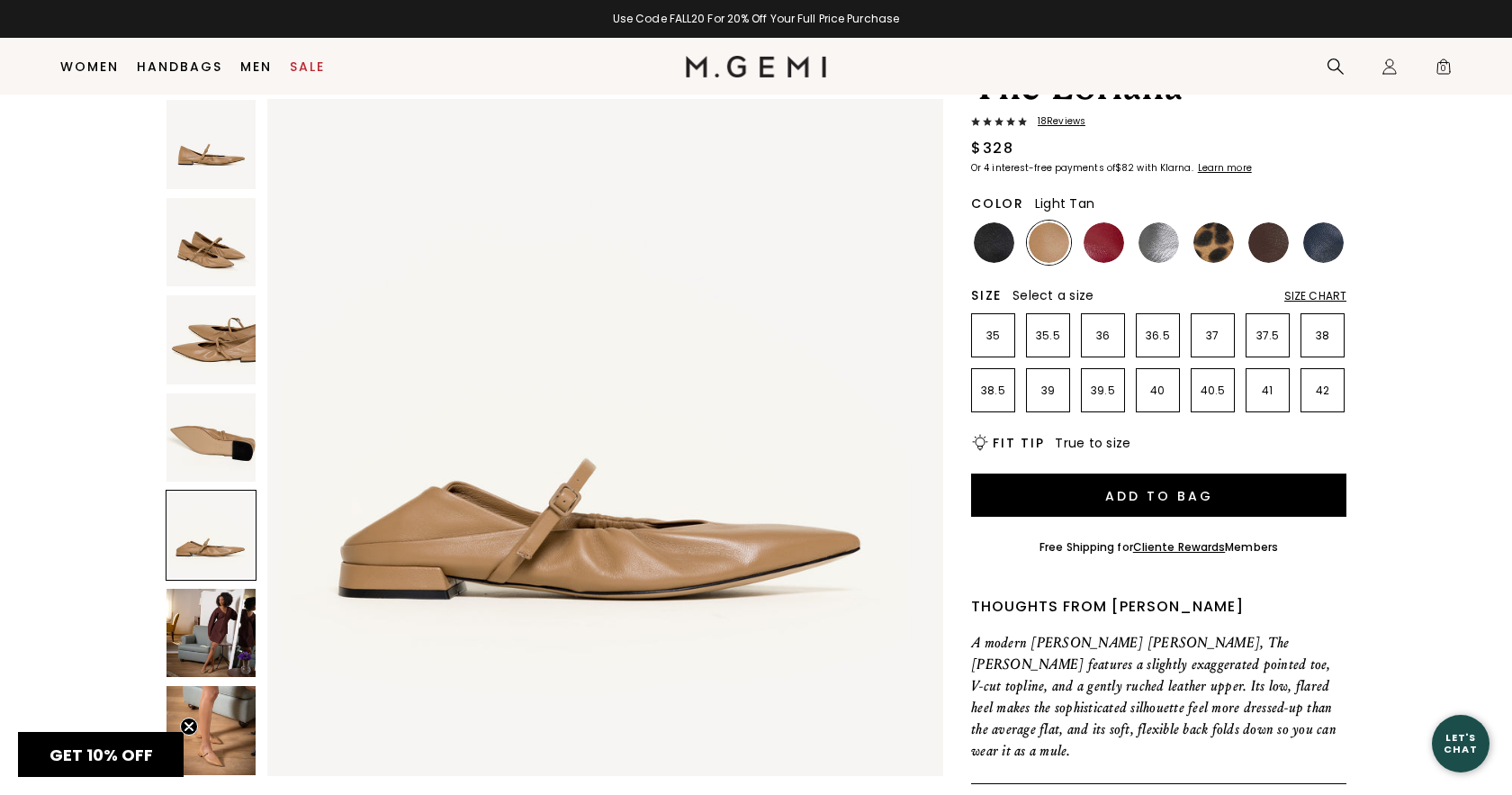
scroll to position [74, 0]
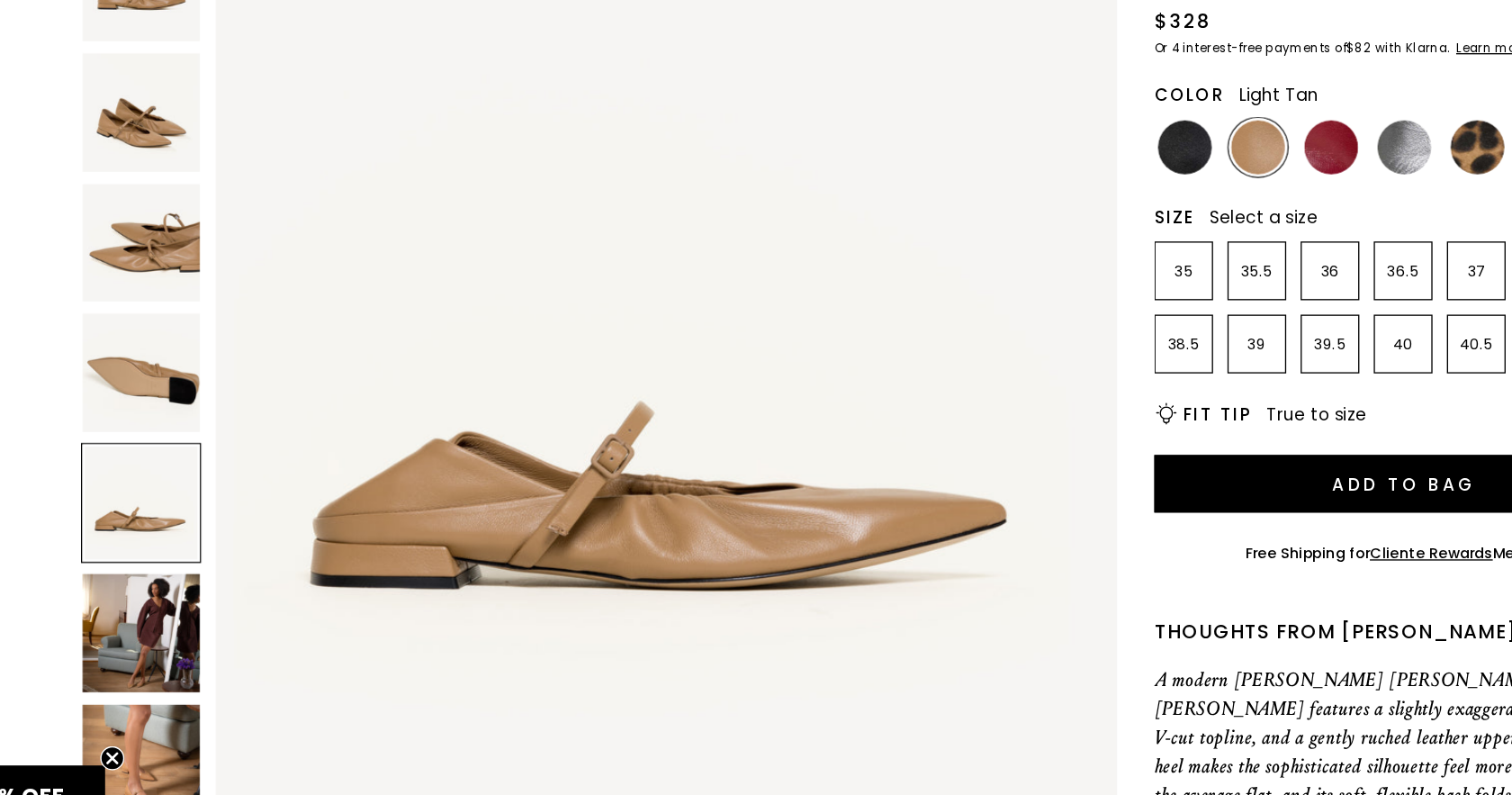
click at [167, 393] on img at bounding box center [211, 437] width 88 height 88
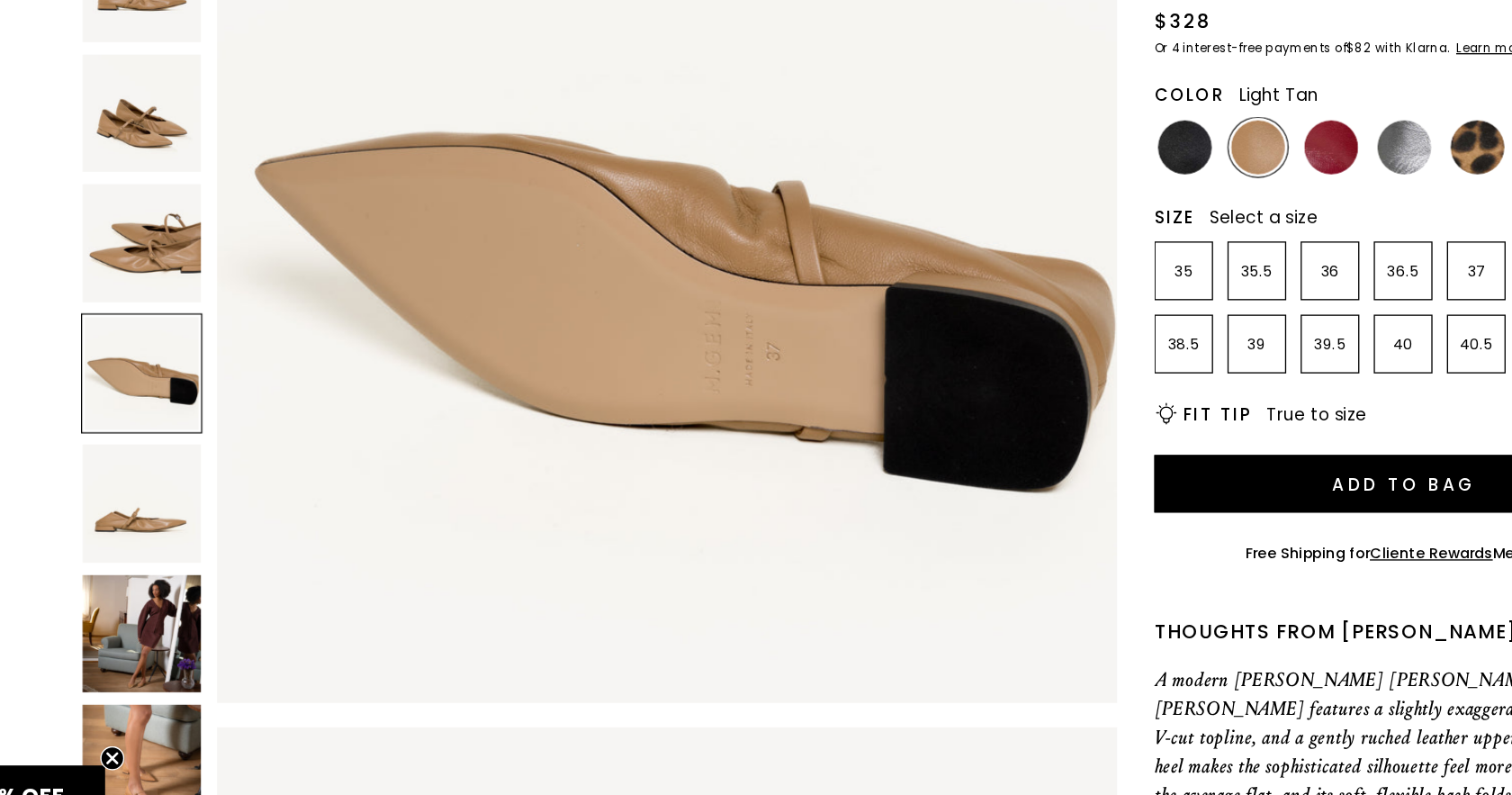
scroll to position [2085, 0]
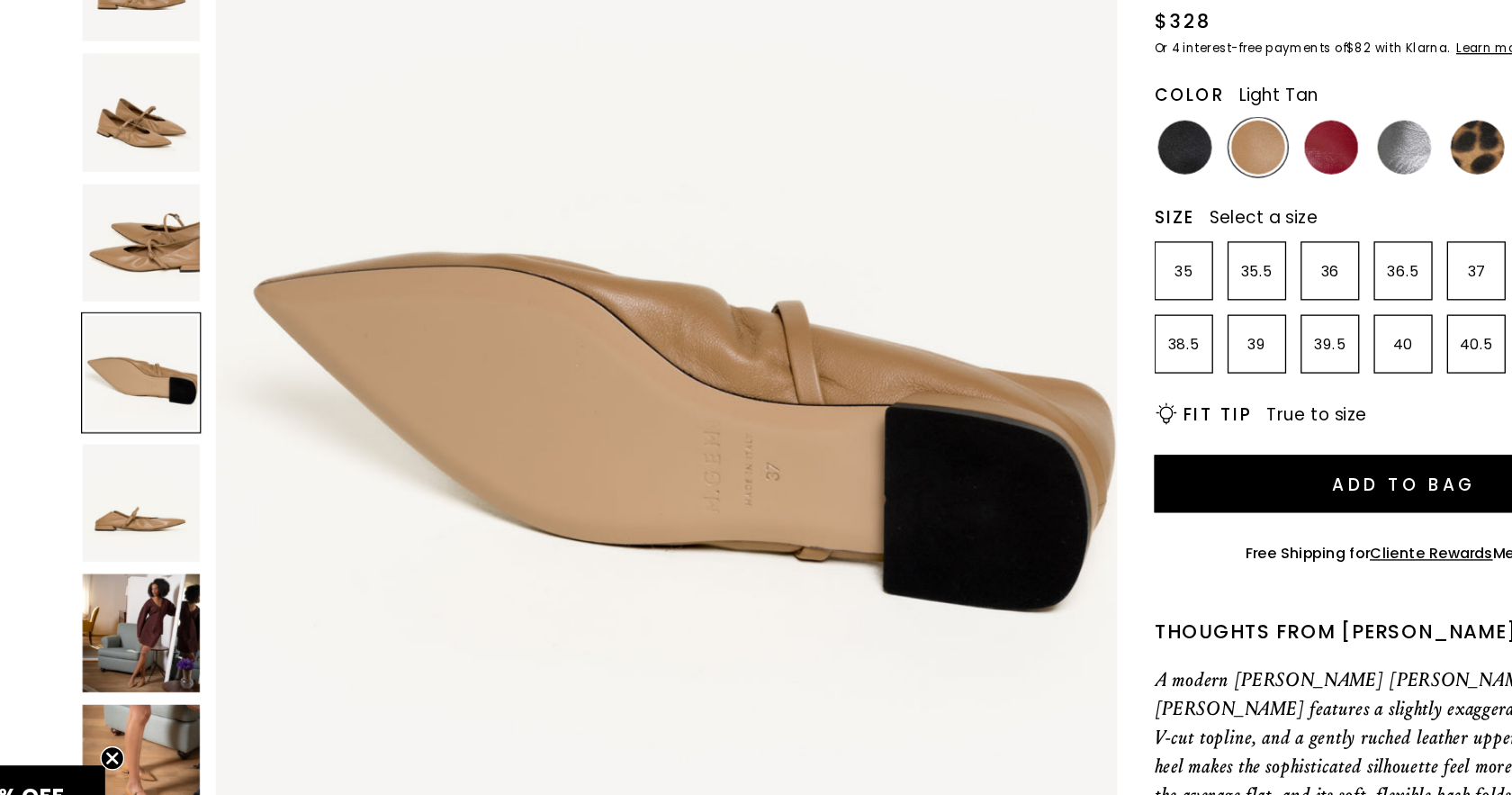
click at [167, 296] on img at bounding box center [211, 339] width 88 height 88
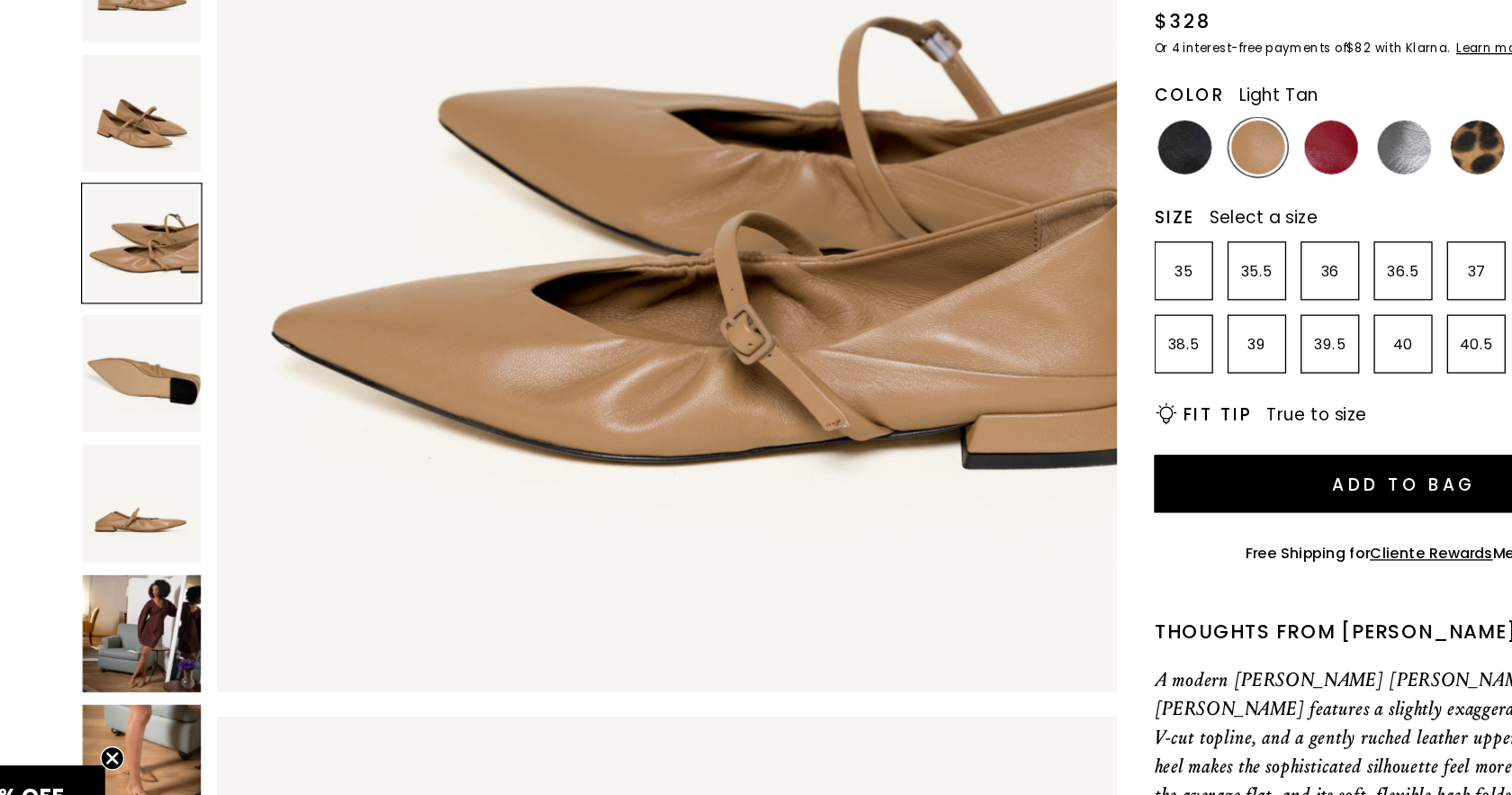
scroll to position [1390, 0]
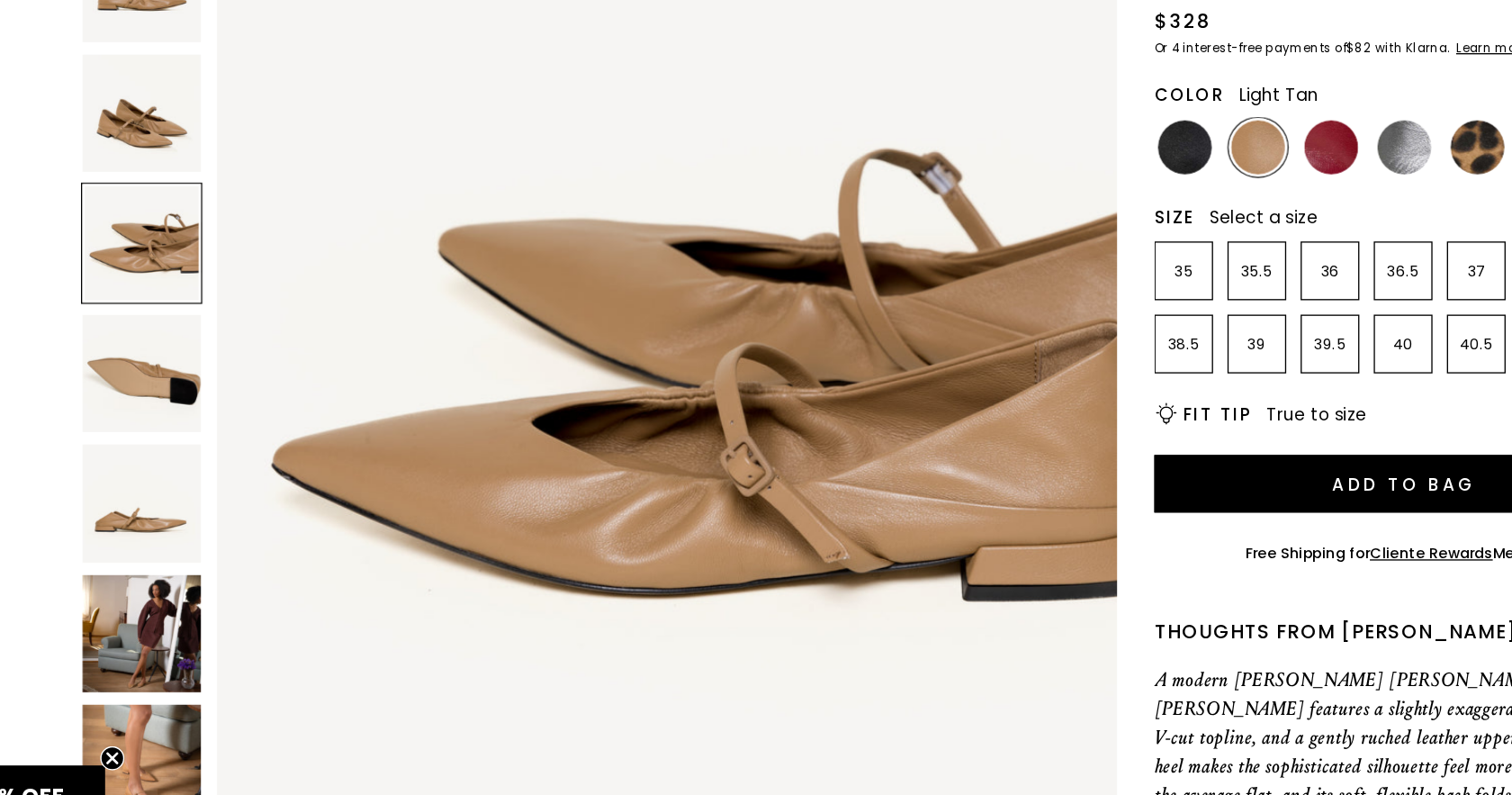
click at [167, 198] on img at bounding box center [211, 242] width 89 height 89
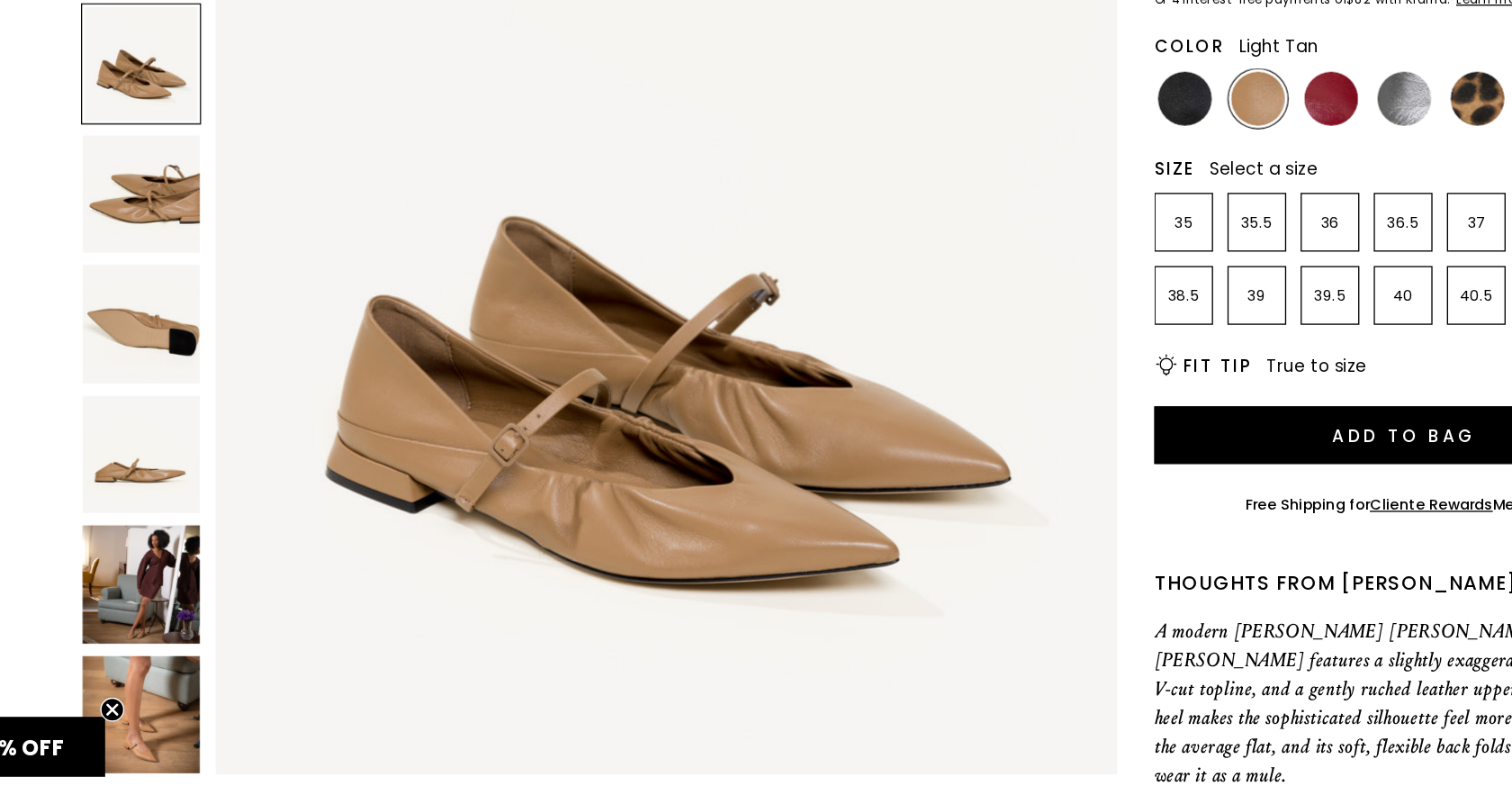
scroll to position [76, 0]
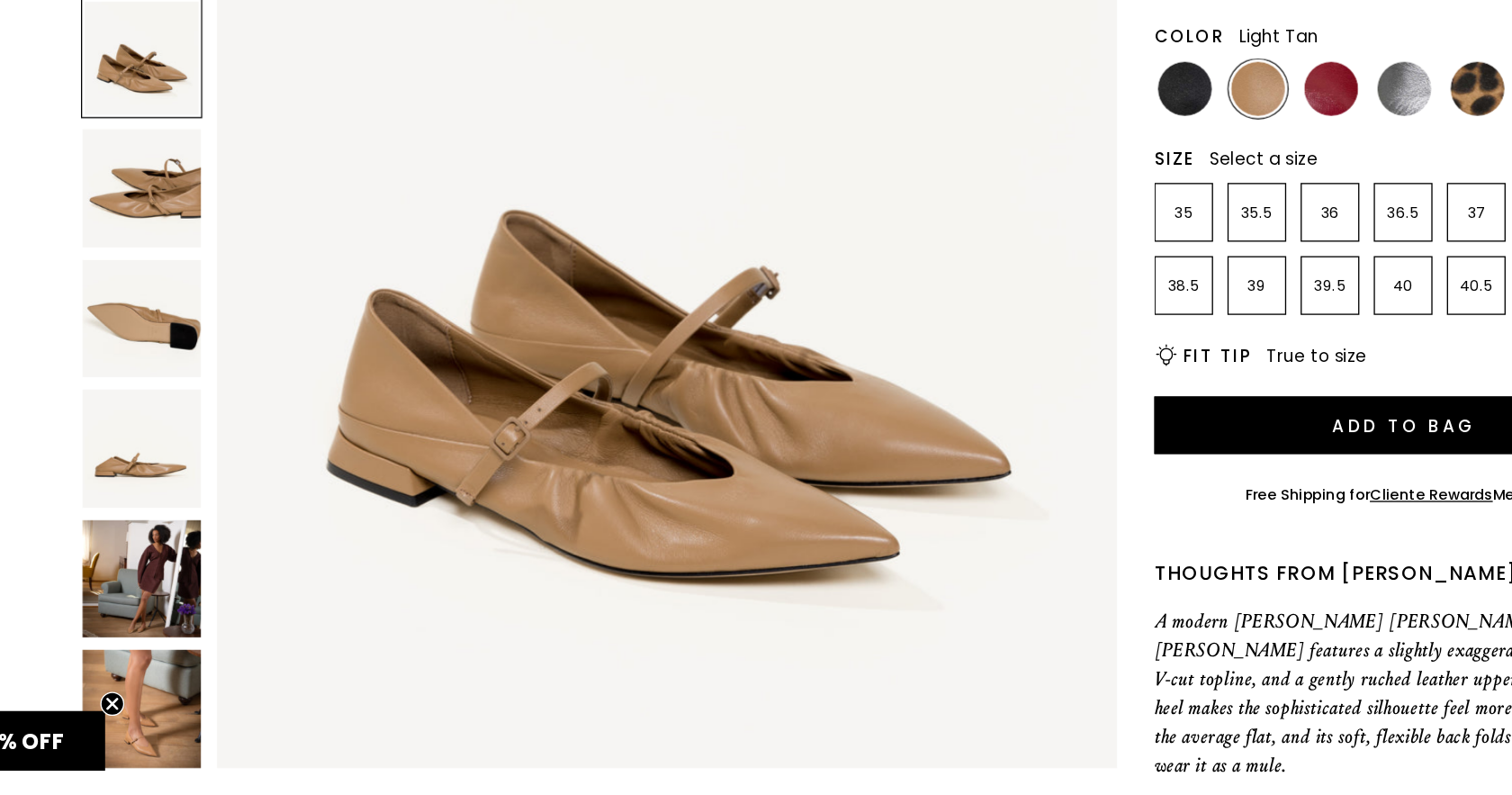
click at [167, 491] on img at bounding box center [211, 535] width 89 height 89
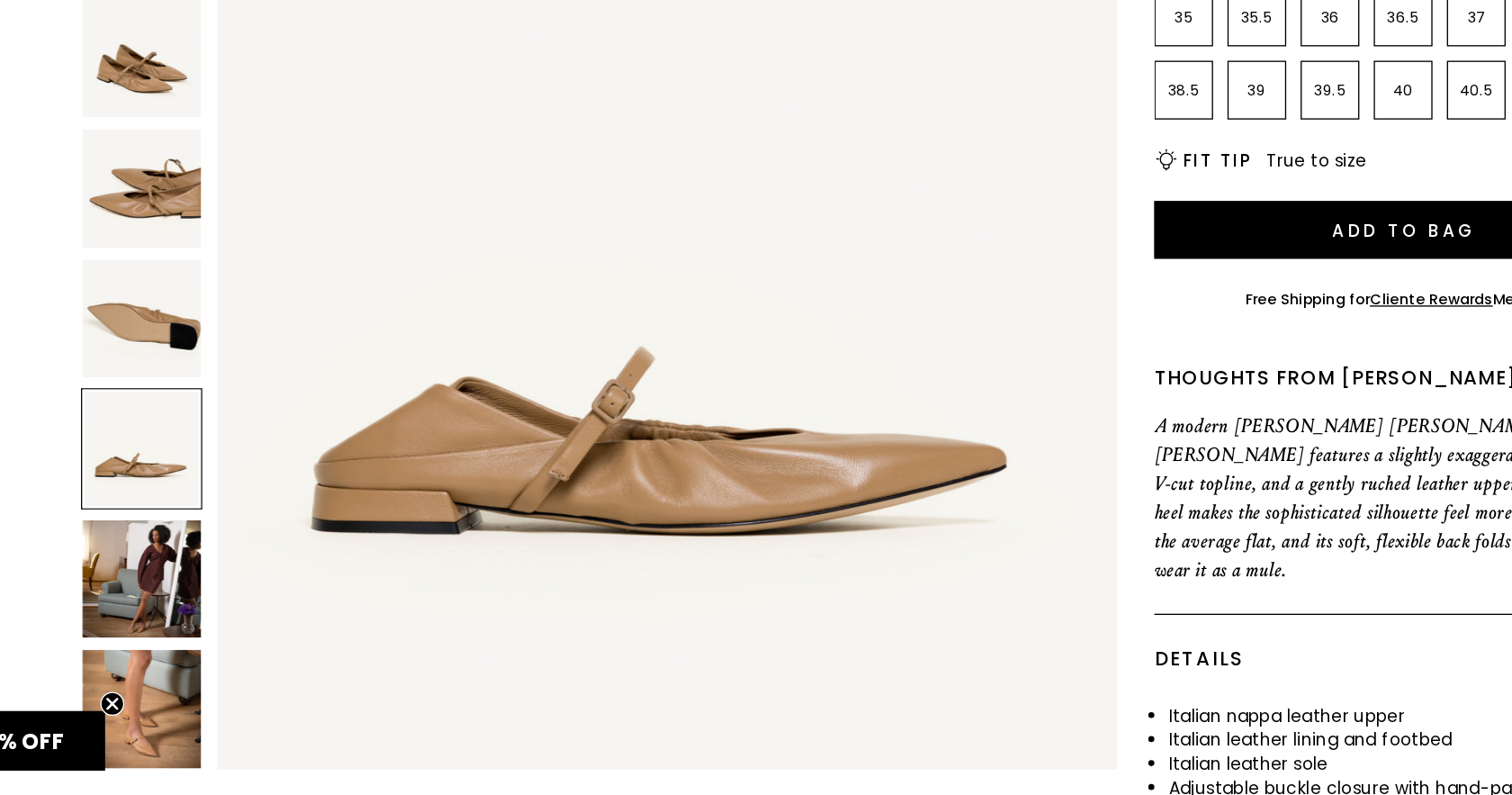
scroll to position [243, 0]
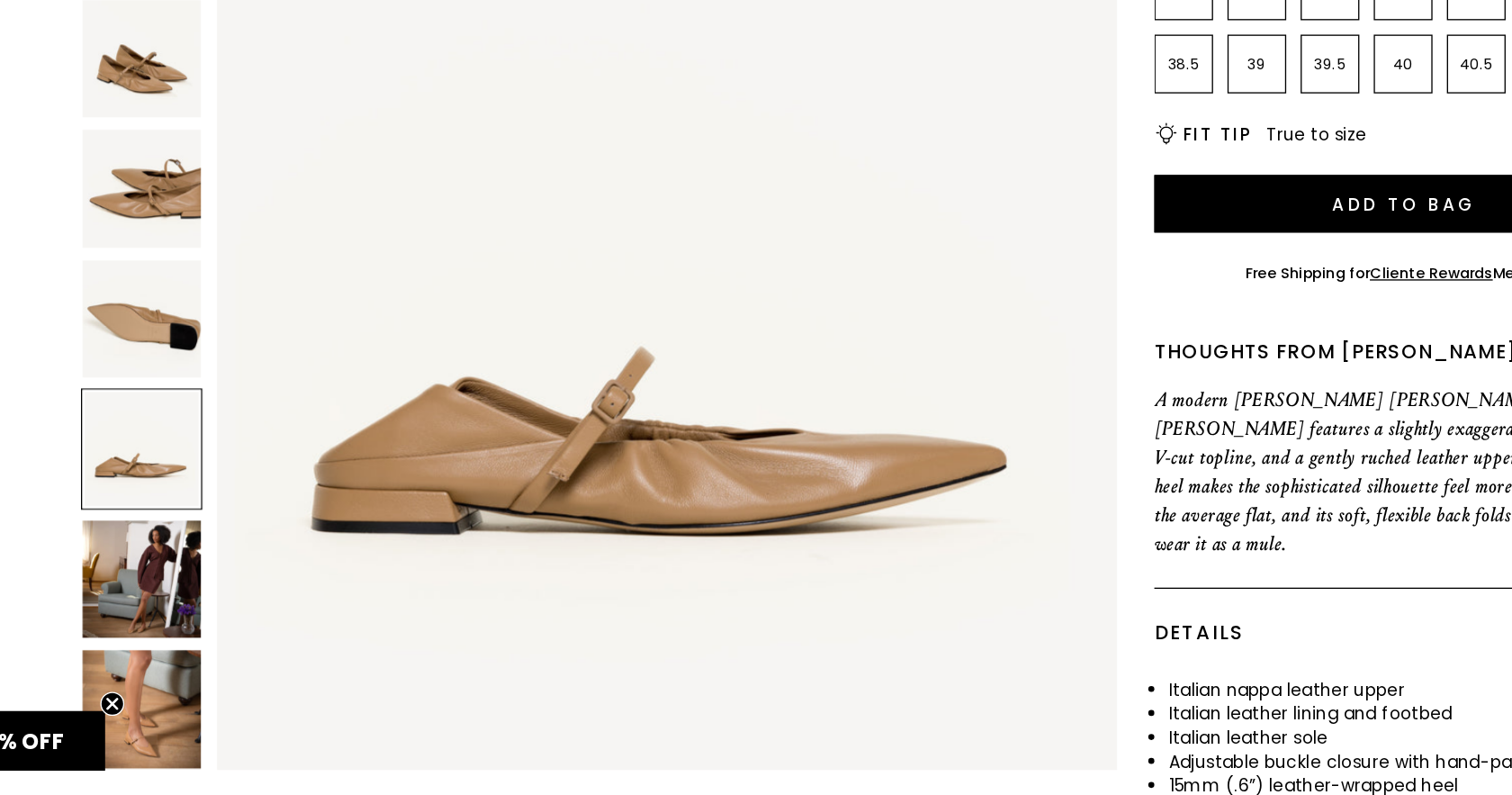
click at [167, 589] on img at bounding box center [211, 633] width 89 height 89
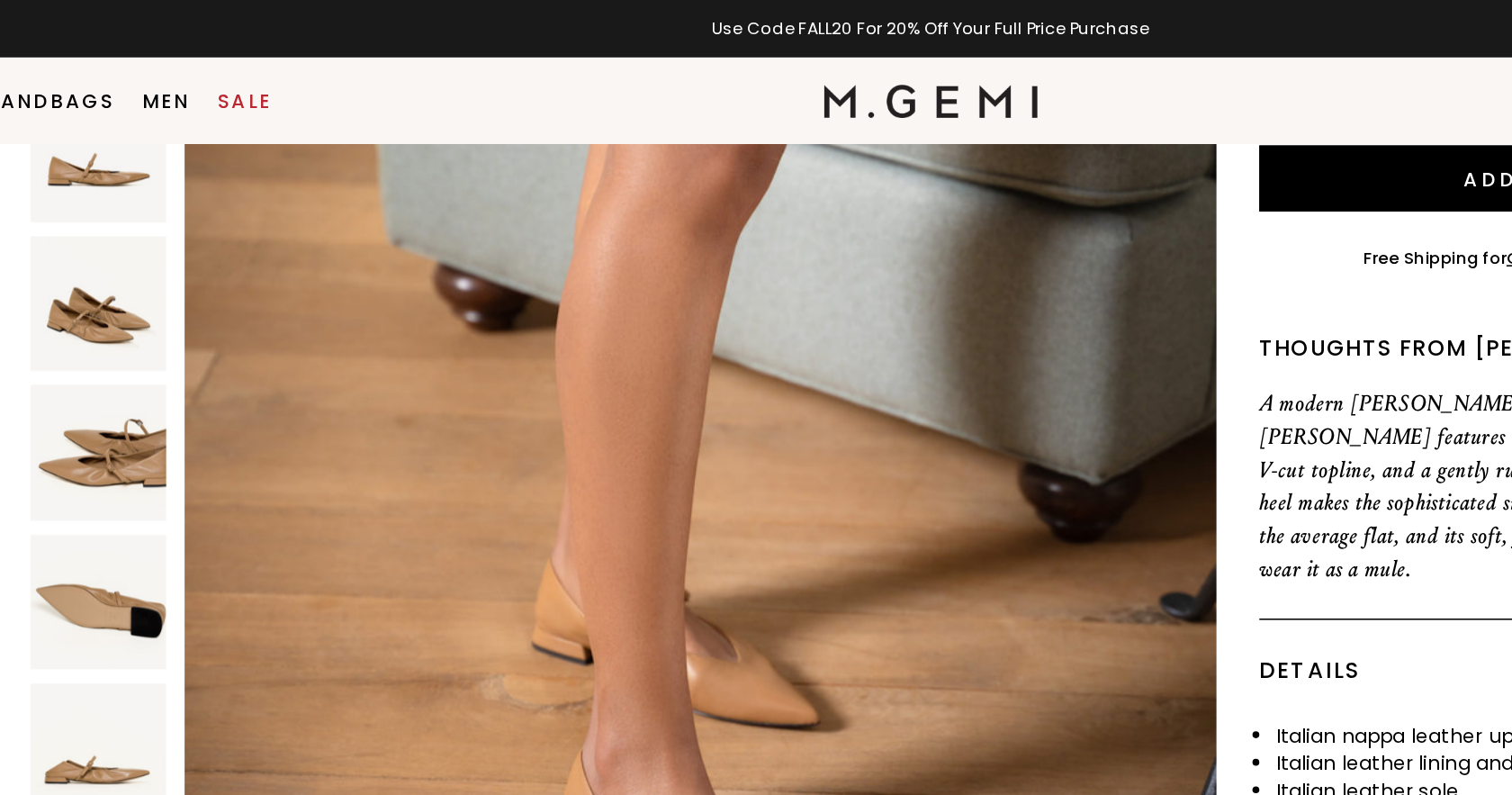
scroll to position [315, 0]
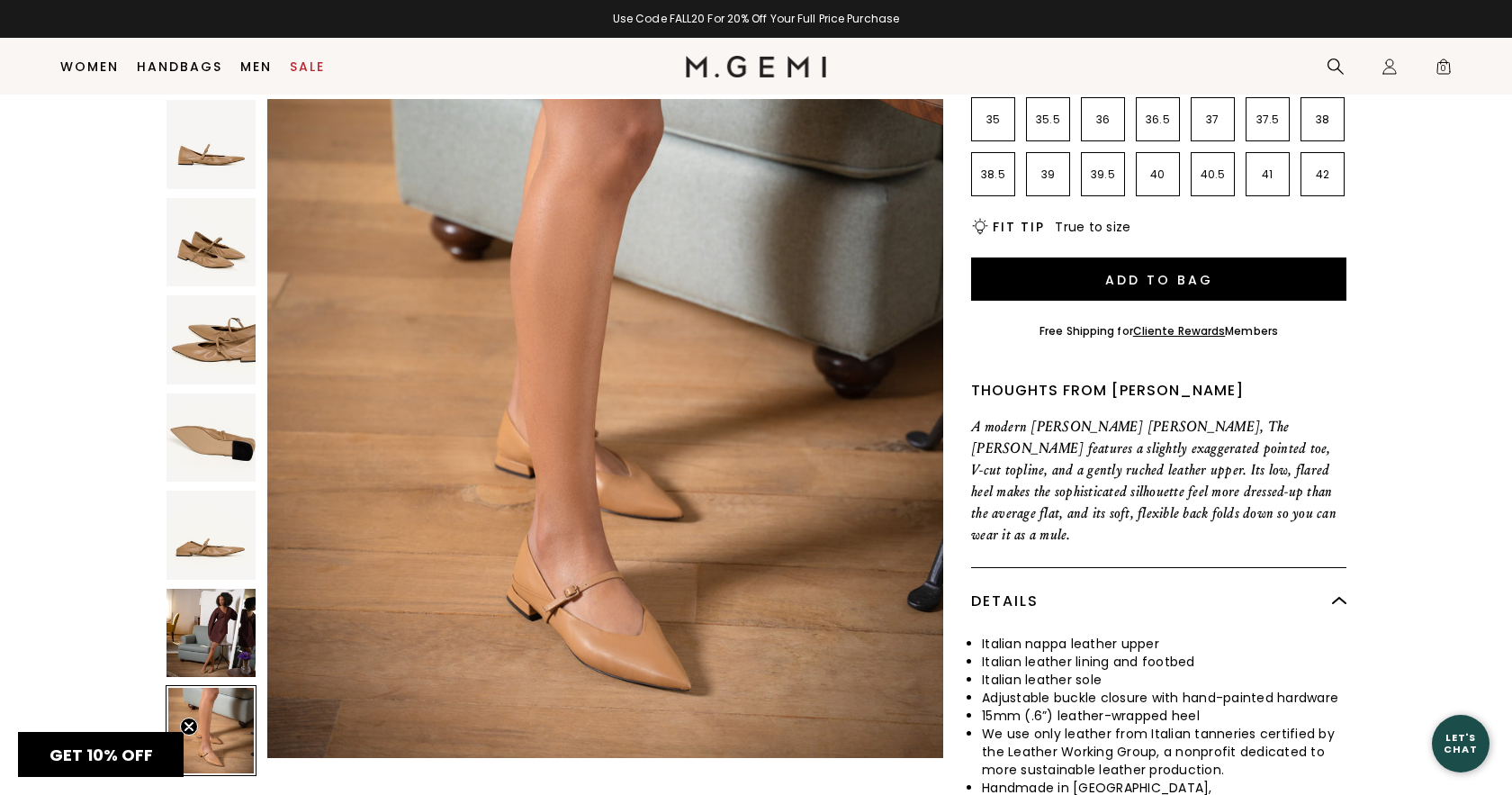
click at [191, 615] on img at bounding box center [211, 633] width 89 height 89
